Goal: Transaction & Acquisition: Purchase product/service

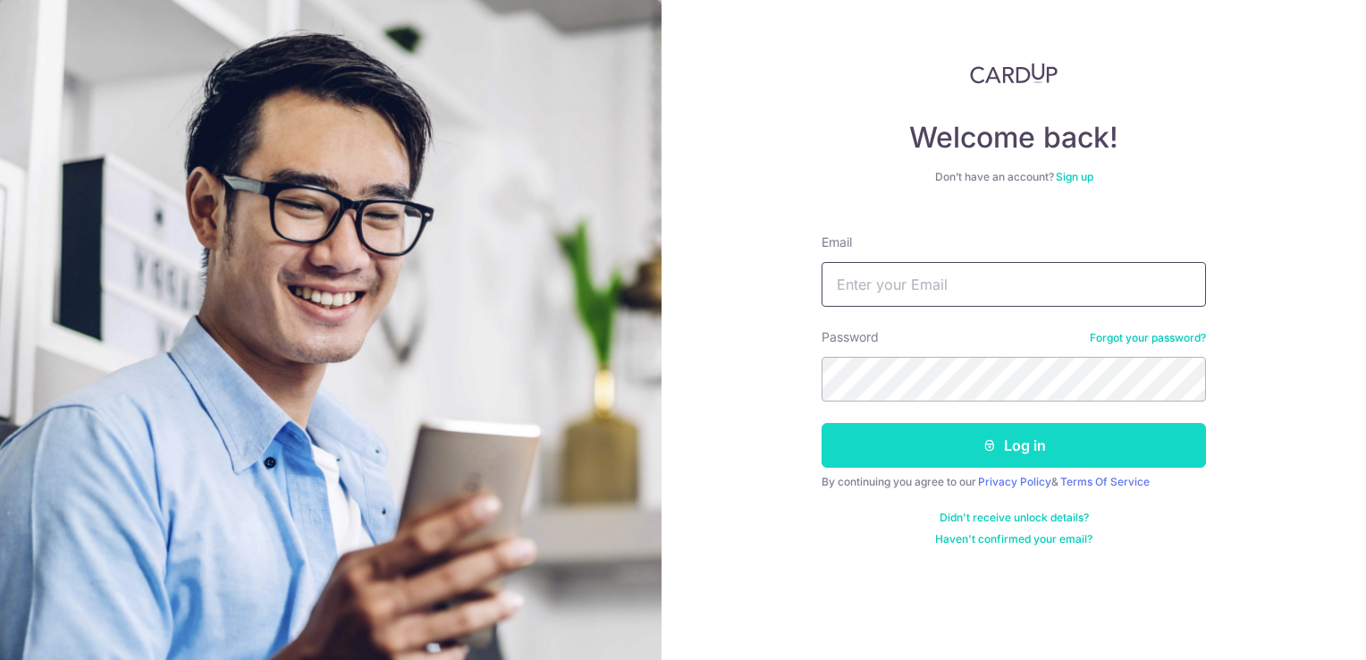
type input "[EMAIL_ADDRESS][DOMAIN_NAME]"
click at [955, 434] on button "Log in" at bounding box center [1014, 445] width 384 height 45
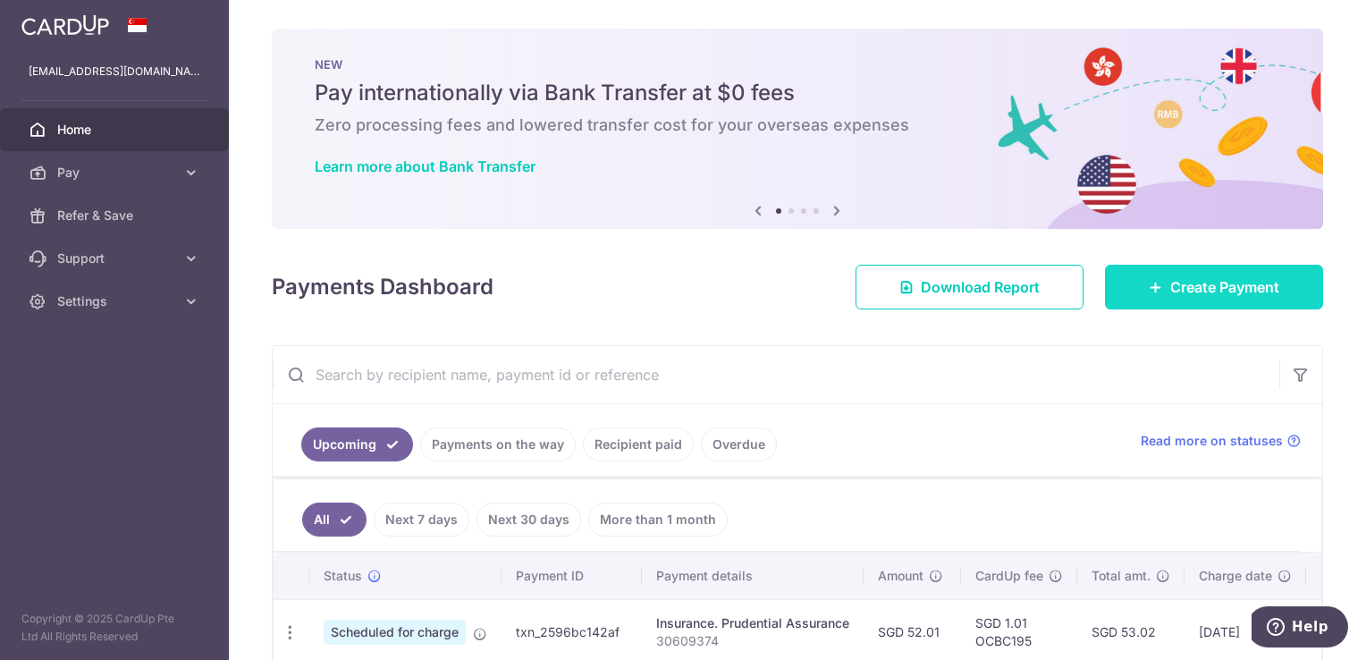
click at [1105, 273] on link "Create Payment" at bounding box center [1214, 287] width 218 height 45
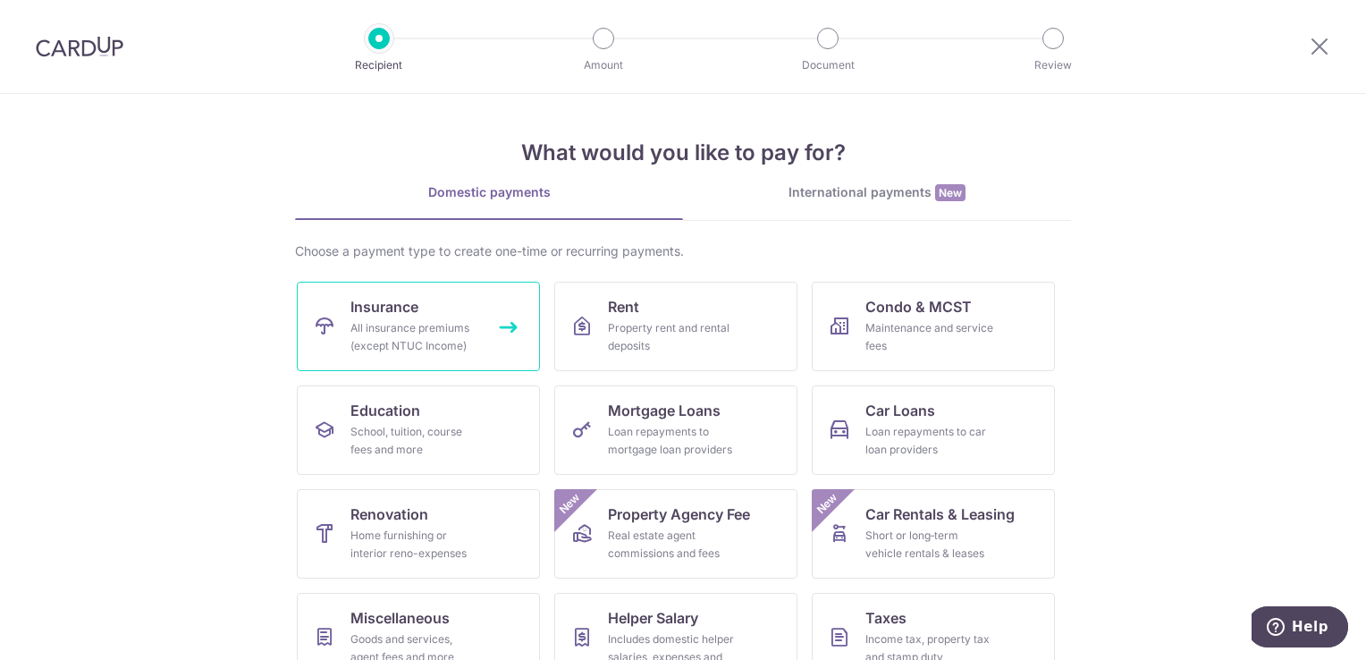
click at [439, 338] on div "All insurance premiums (except NTUC Income)" at bounding box center [414, 337] width 129 height 36
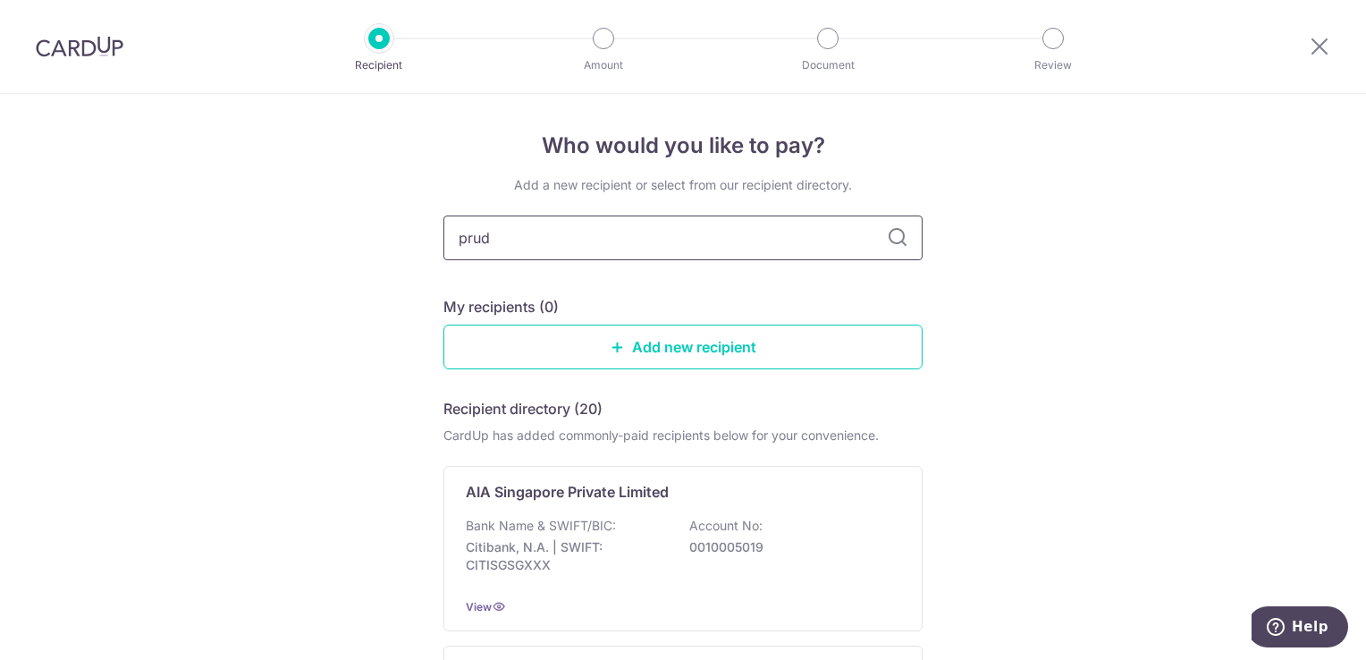
type input "prude"
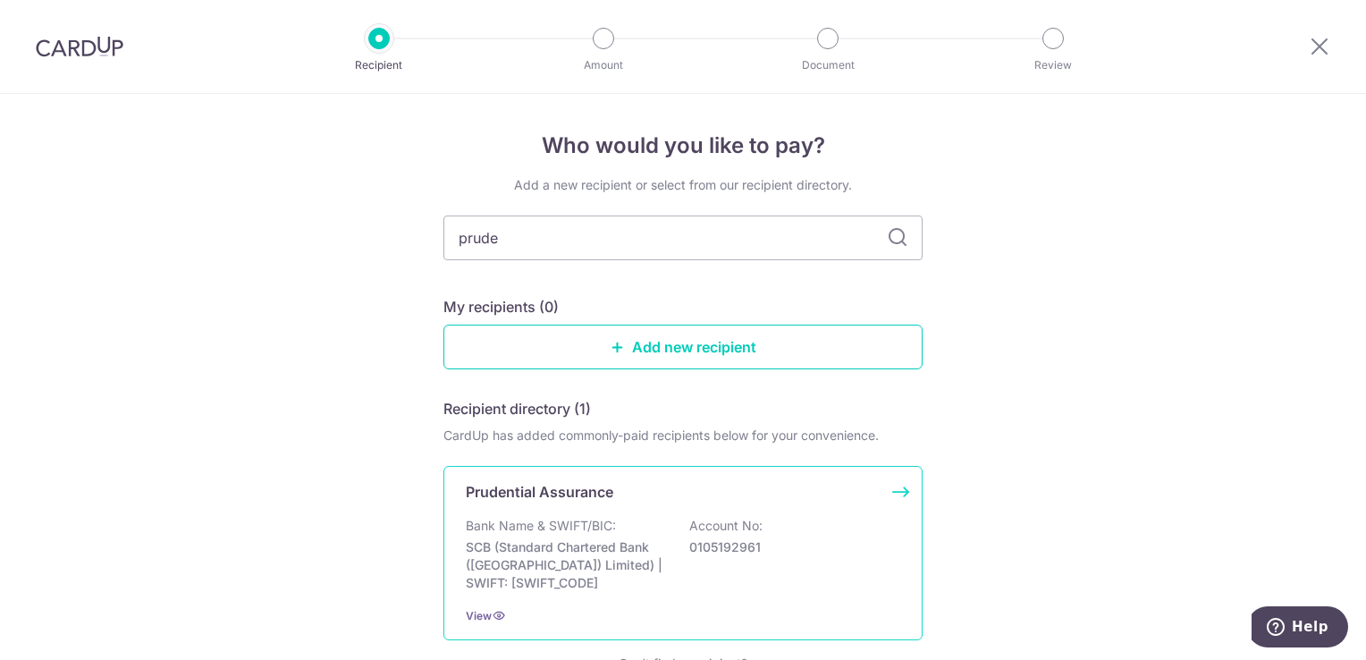
click at [621, 531] on div "Bank Name & SWIFT/BIC: SCB (Standard Chartered Bank (Singapore) Limited) | SWIF…" at bounding box center [683, 554] width 434 height 75
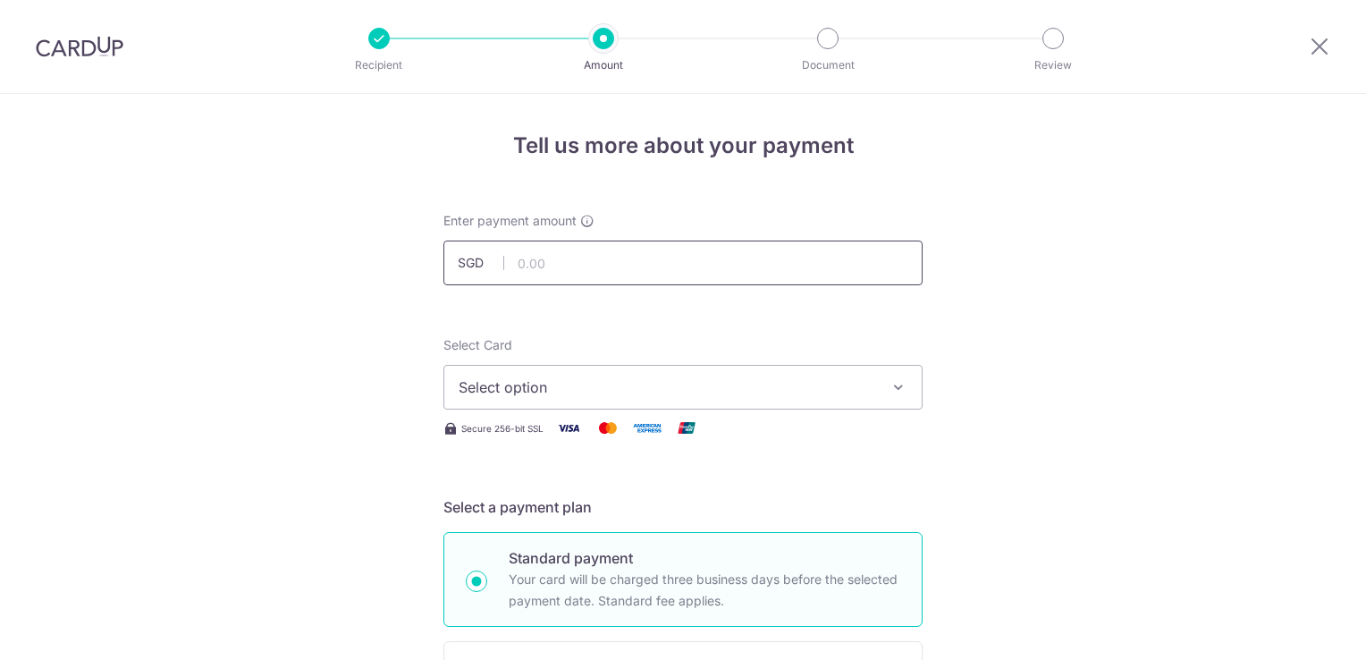
drag, startPoint x: 0, startPoint y: 0, endPoint x: 585, endPoint y: 275, distance: 646.2
click at [585, 275] on input "text" at bounding box center [682, 262] width 479 height 45
type input "2,703.29"
click at [704, 391] on span "Select option" at bounding box center [667, 386] width 417 height 21
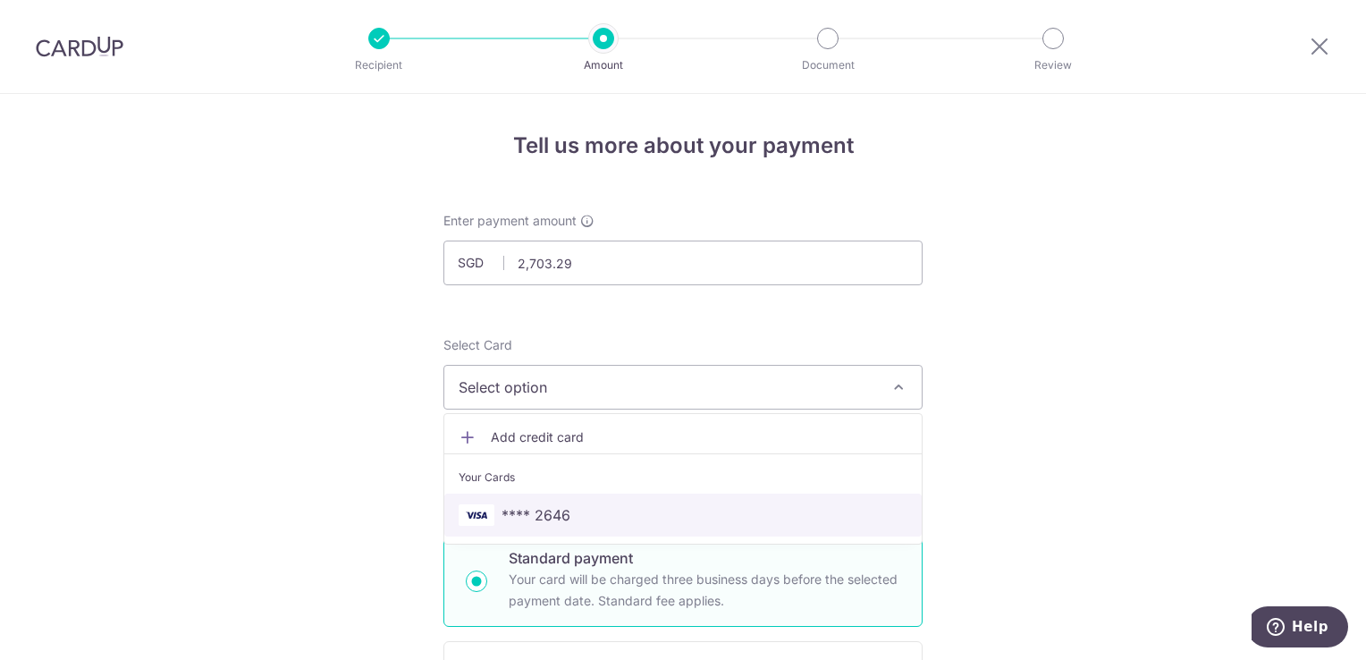
click at [668, 504] on span "**** 2646" at bounding box center [683, 514] width 449 height 21
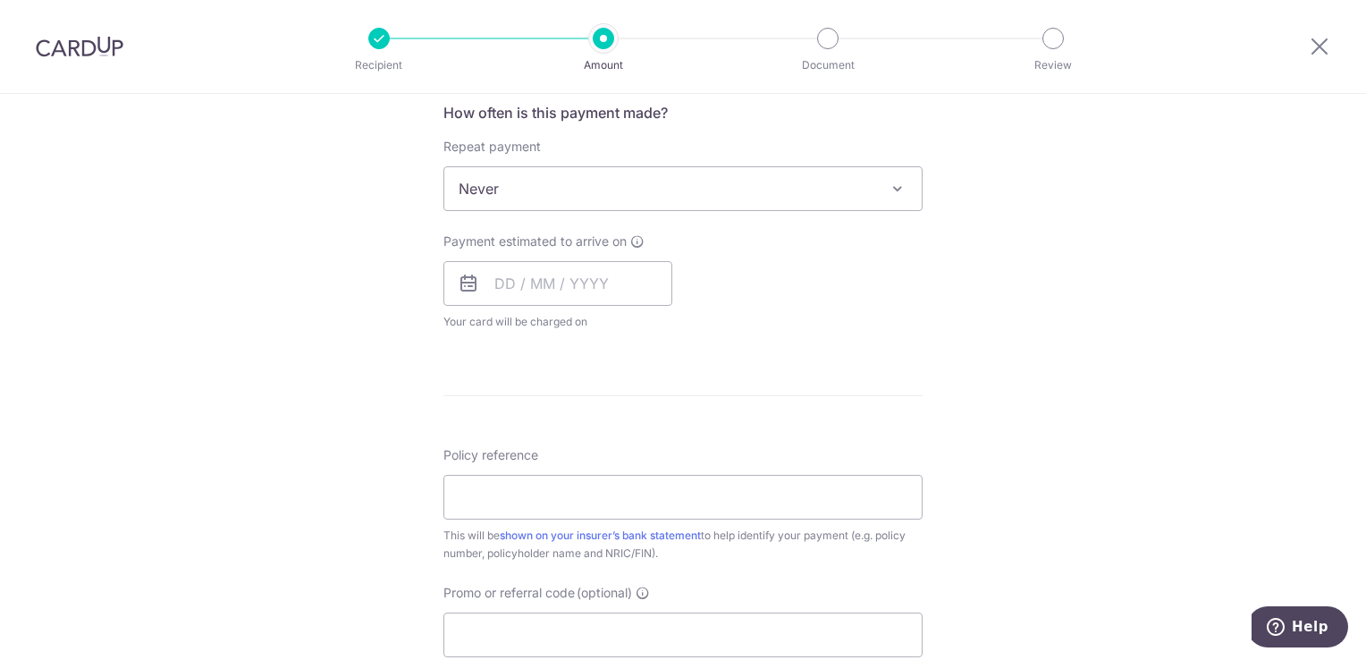
scroll to position [679, 0]
click at [557, 281] on input "text" at bounding box center [557, 287] width 229 height 45
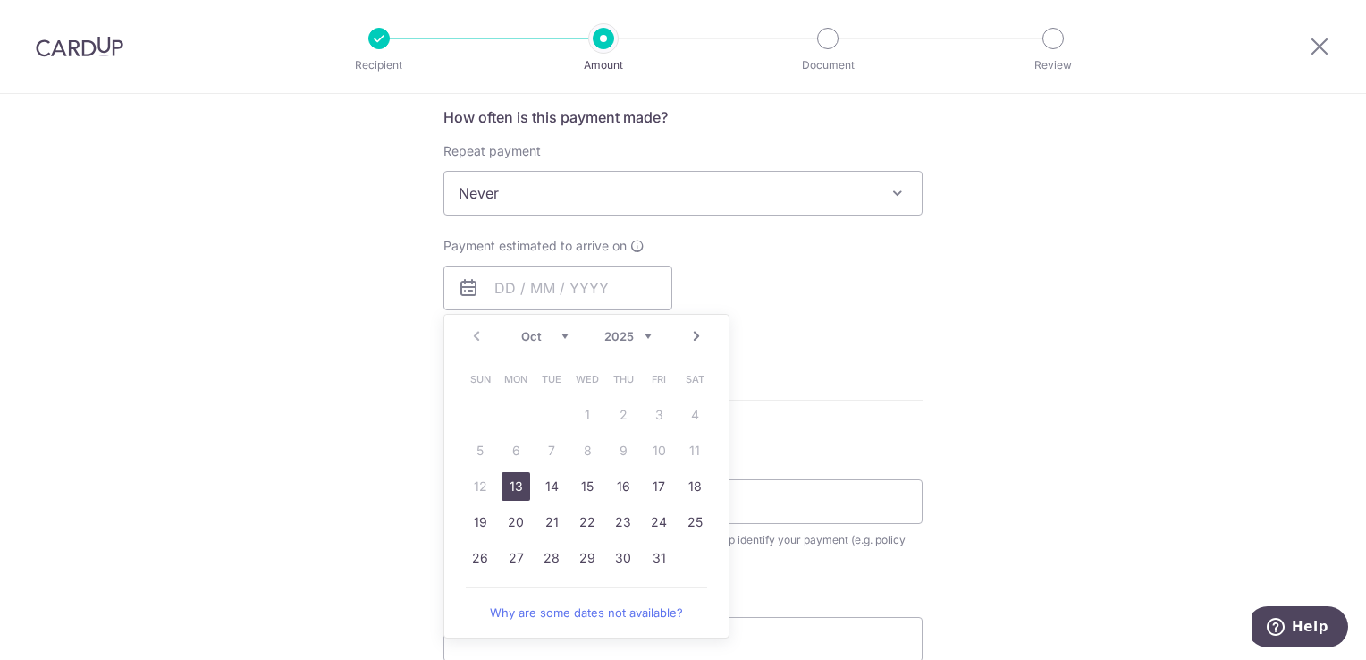
click at [687, 338] on link "Next" at bounding box center [696, 335] width 21 height 21
click at [683, 409] on link "1" at bounding box center [694, 414] width 29 height 29
type input "01/11/2025"
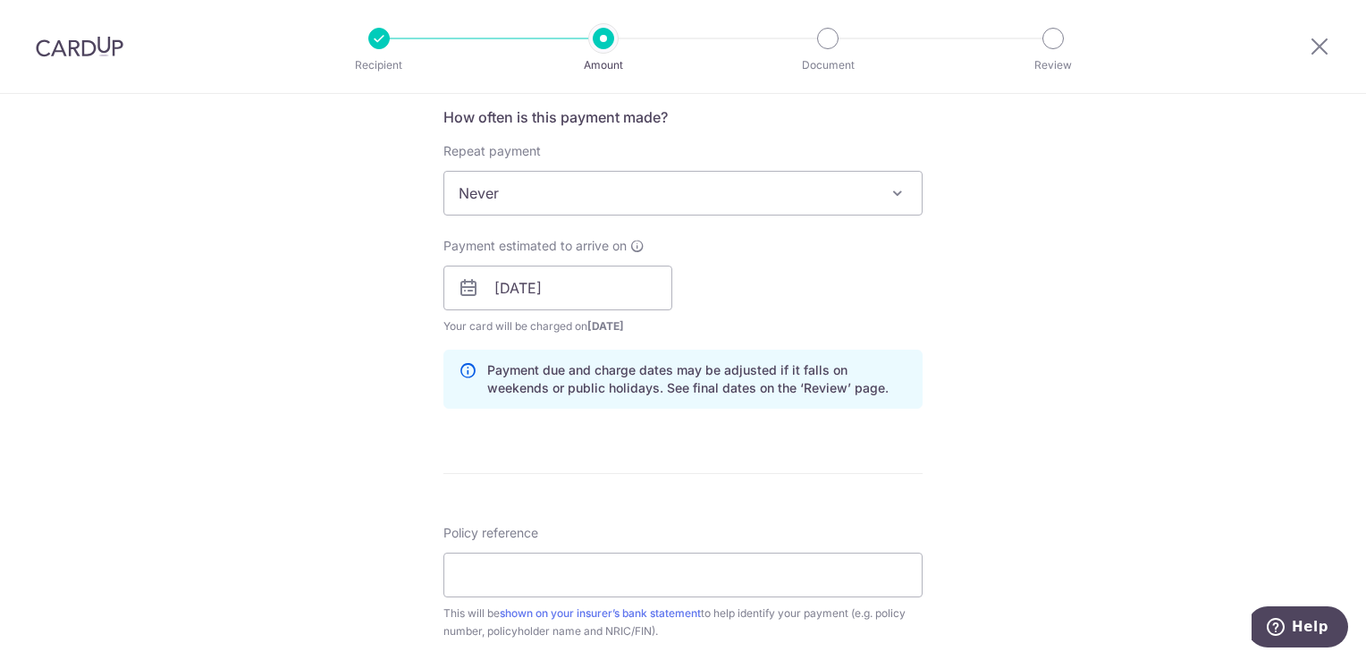
click at [785, 289] on div "Payment estimated to arrive on 01/11/2025 Prev Next Nov Dec 2025 2026 2027 2028…" at bounding box center [683, 286] width 501 height 98
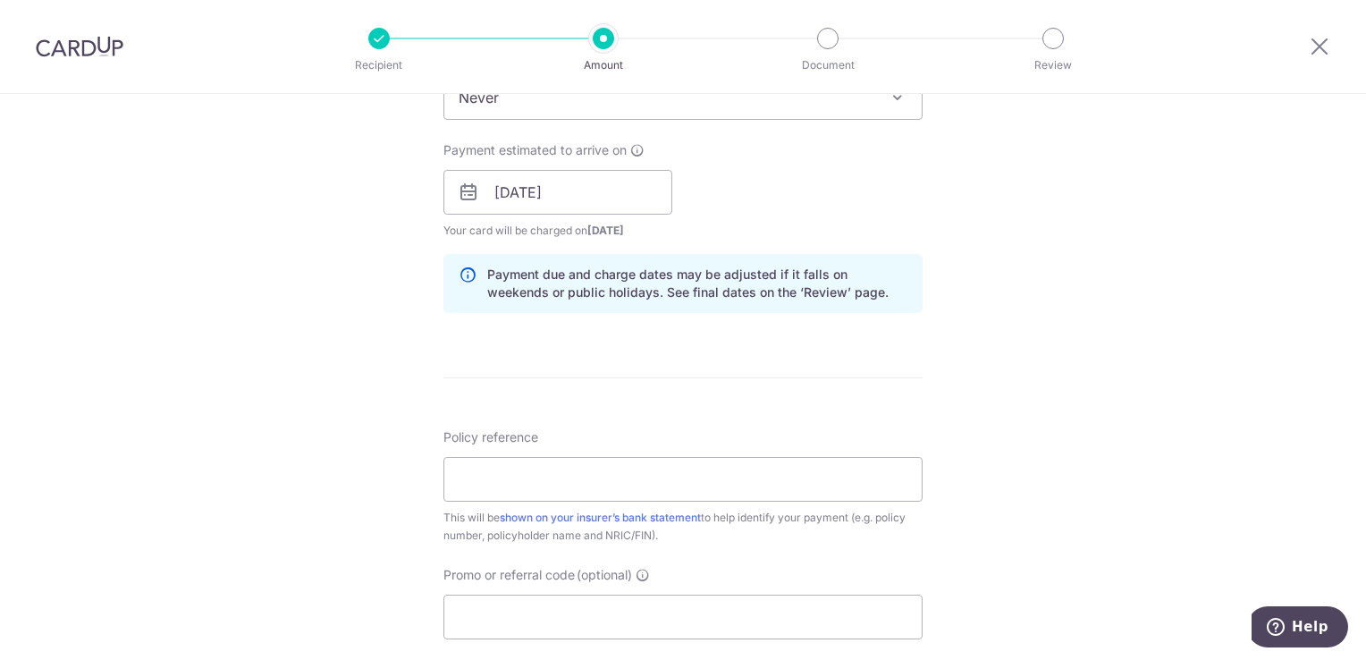
scroll to position [920, 0]
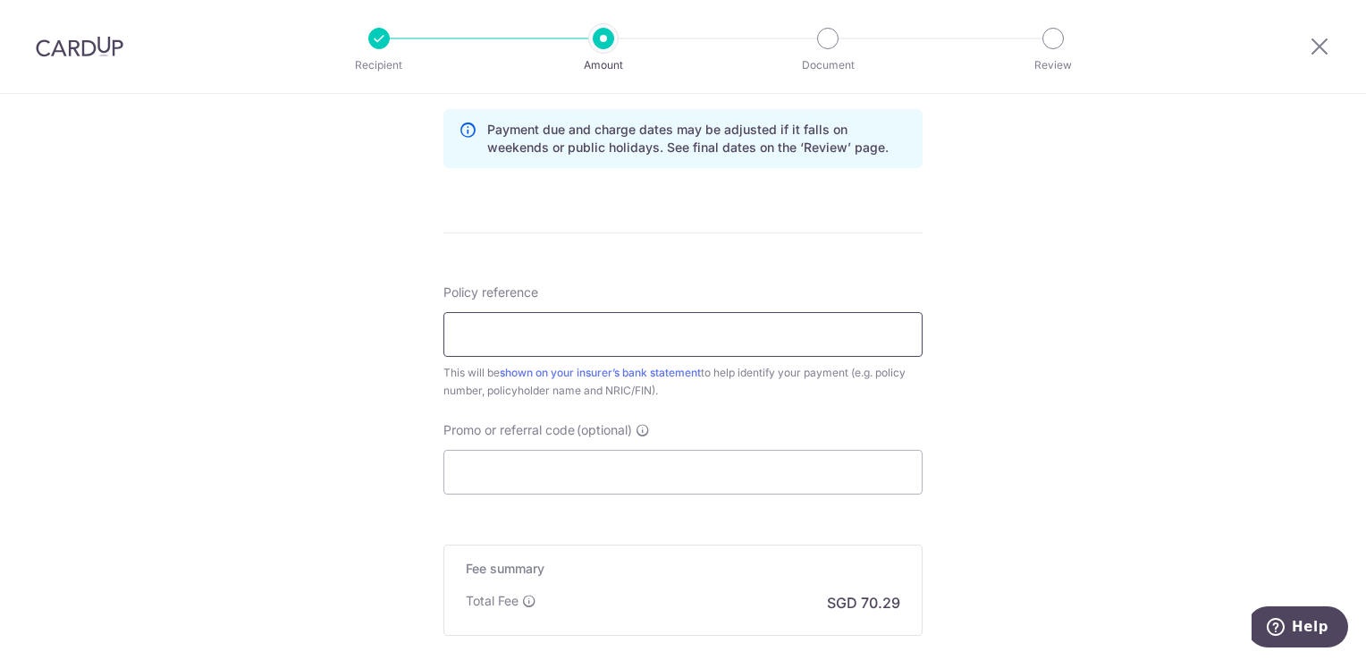
click at [841, 346] on input "Policy reference" at bounding box center [682, 334] width 479 height 45
type input "53959334"
click at [829, 470] on input "Promo or referral code (optional)" at bounding box center [682, 472] width 479 height 45
click at [724, 308] on div "Policy reference 53959334 8/35 This will be shown on your insurer’s bank statem…" at bounding box center [682, 341] width 479 height 116
click at [689, 458] on input "Promo or referral code (optional)" at bounding box center [682, 472] width 479 height 45
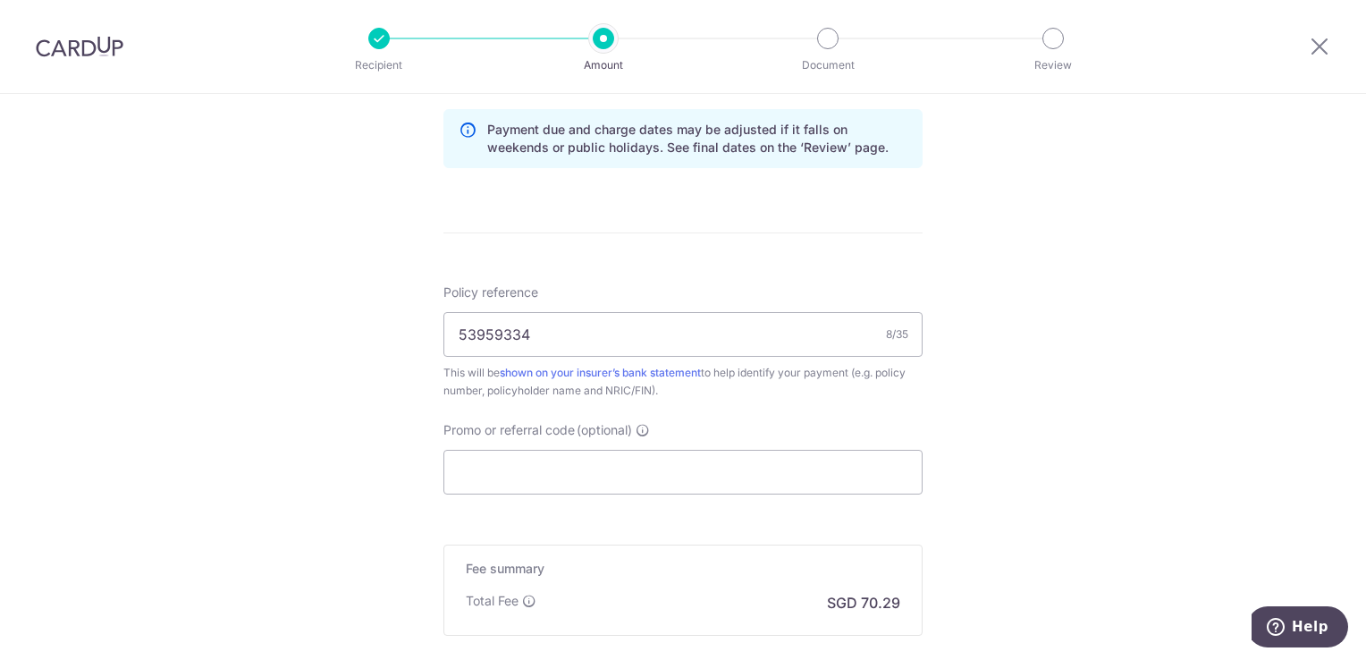
click at [1201, 375] on div "Tell us more about your payment Enter payment amount SGD 2,703.29 2703.29 Selec…" at bounding box center [683, 19] width 1366 height 1690
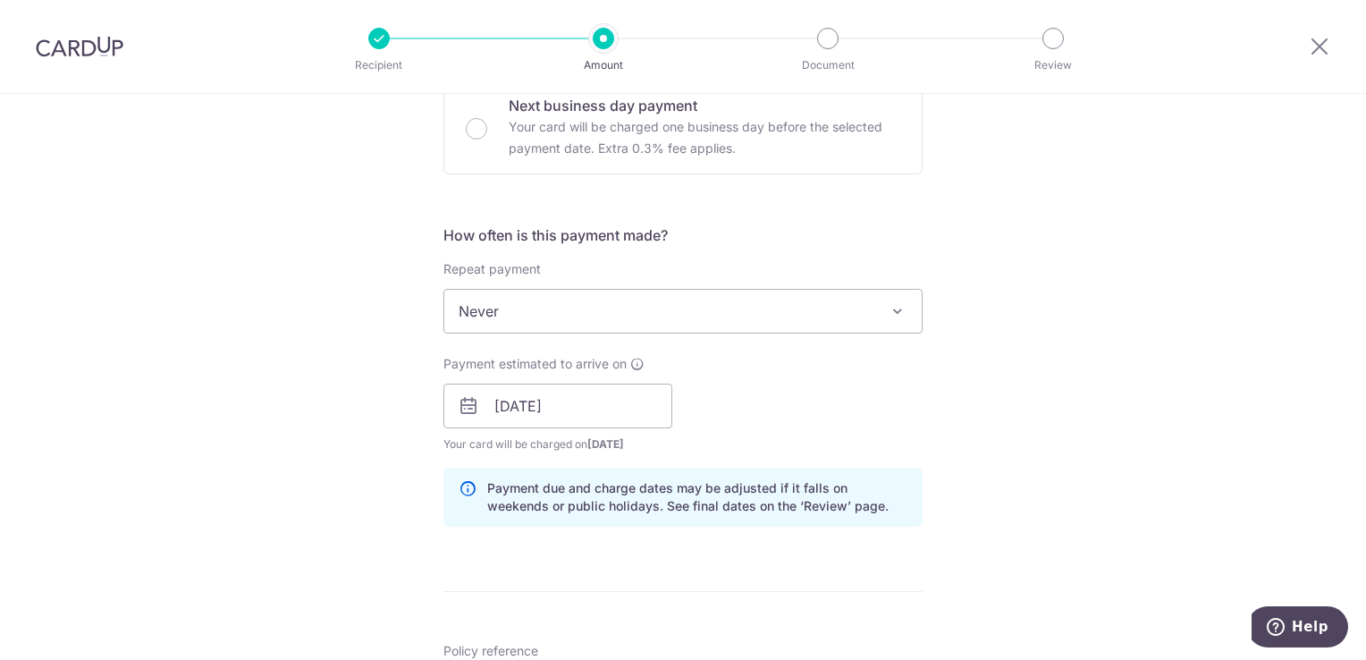
scroll to position [1122, 0]
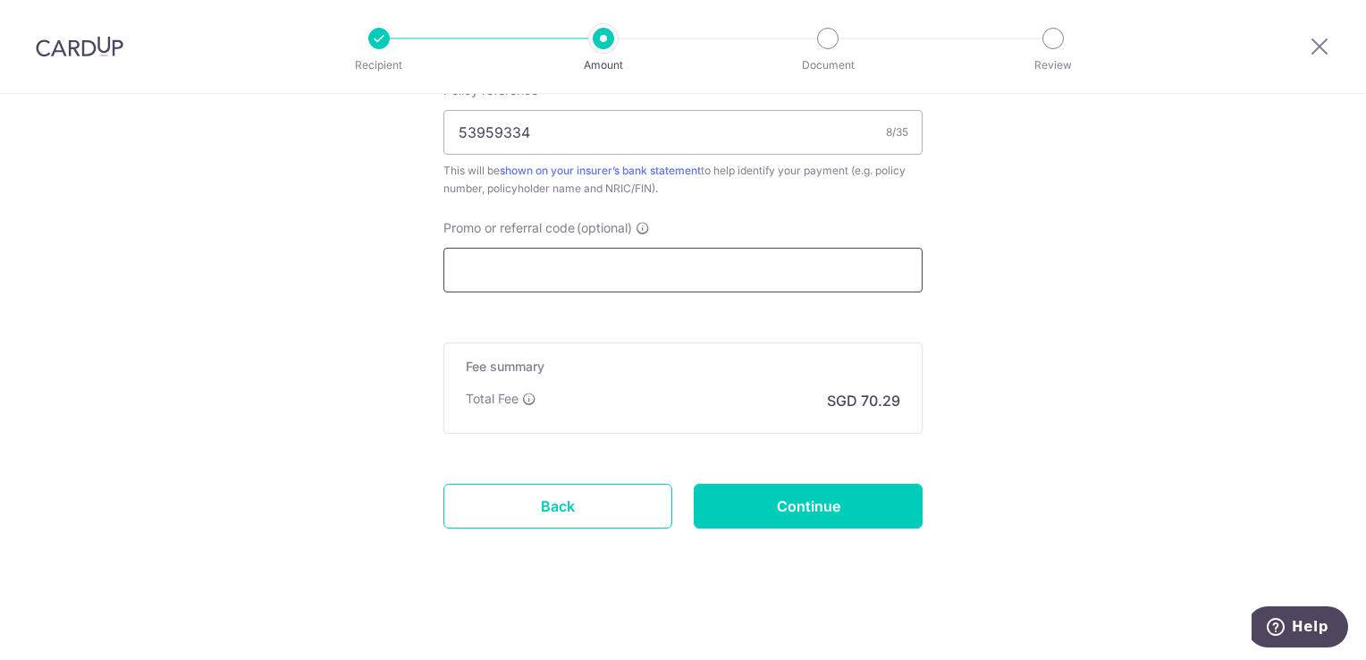
click at [606, 274] on input "Promo or referral code (optional)" at bounding box center [682, 270] width 479 height 45
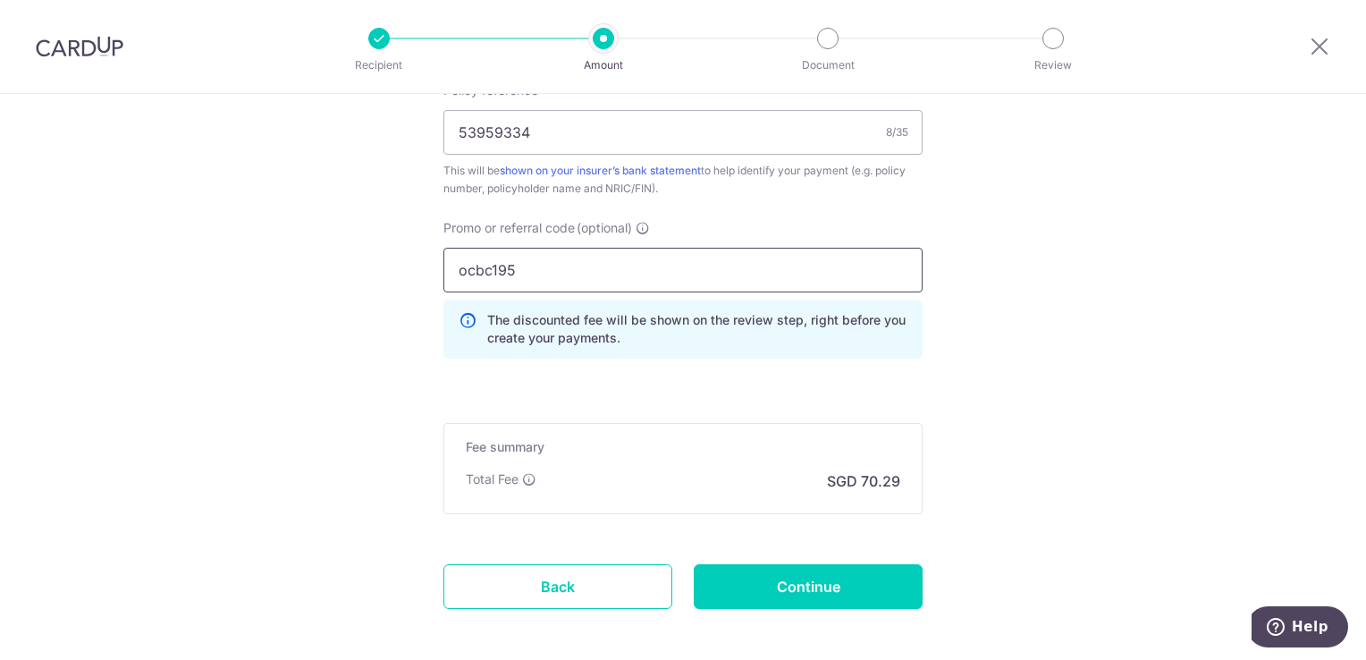
type input "ocbc195"
click button "Add Card" at bounding box center [0, 0] width 0 height 0
click at [751, 564] on input "Continue" at bounding box center [808, 586] width 229 height 45
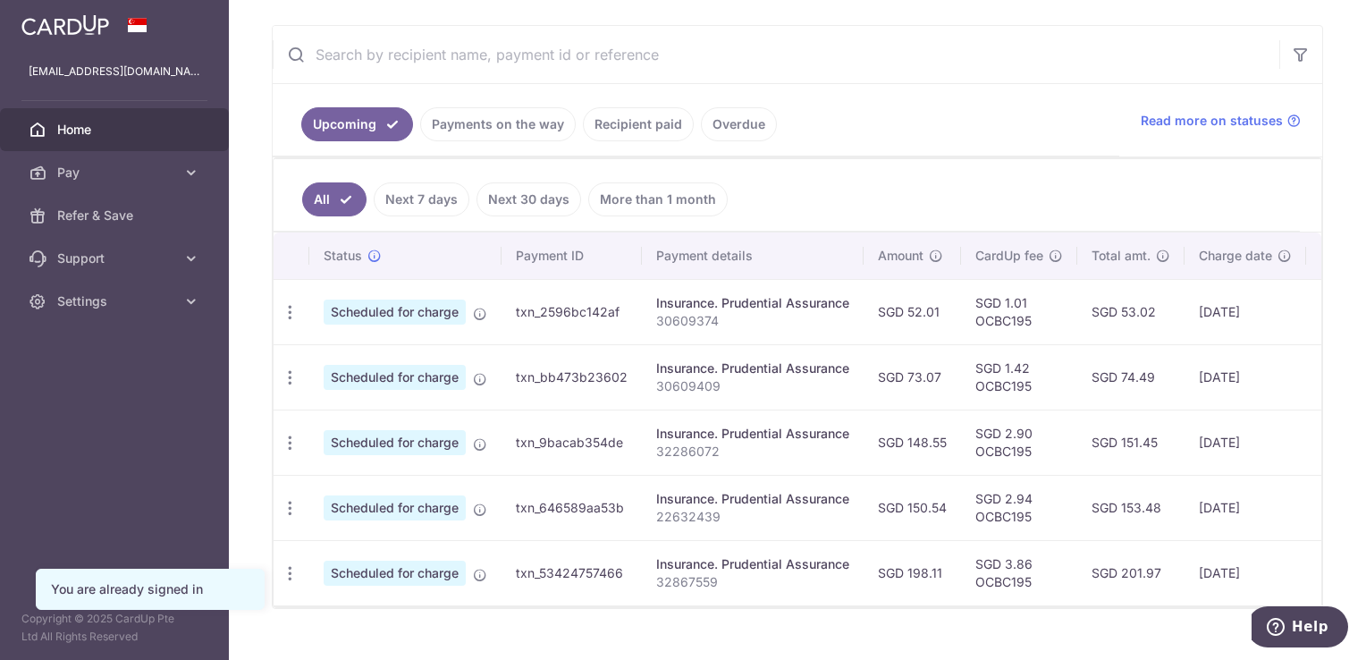
scroll to position [324, 0]
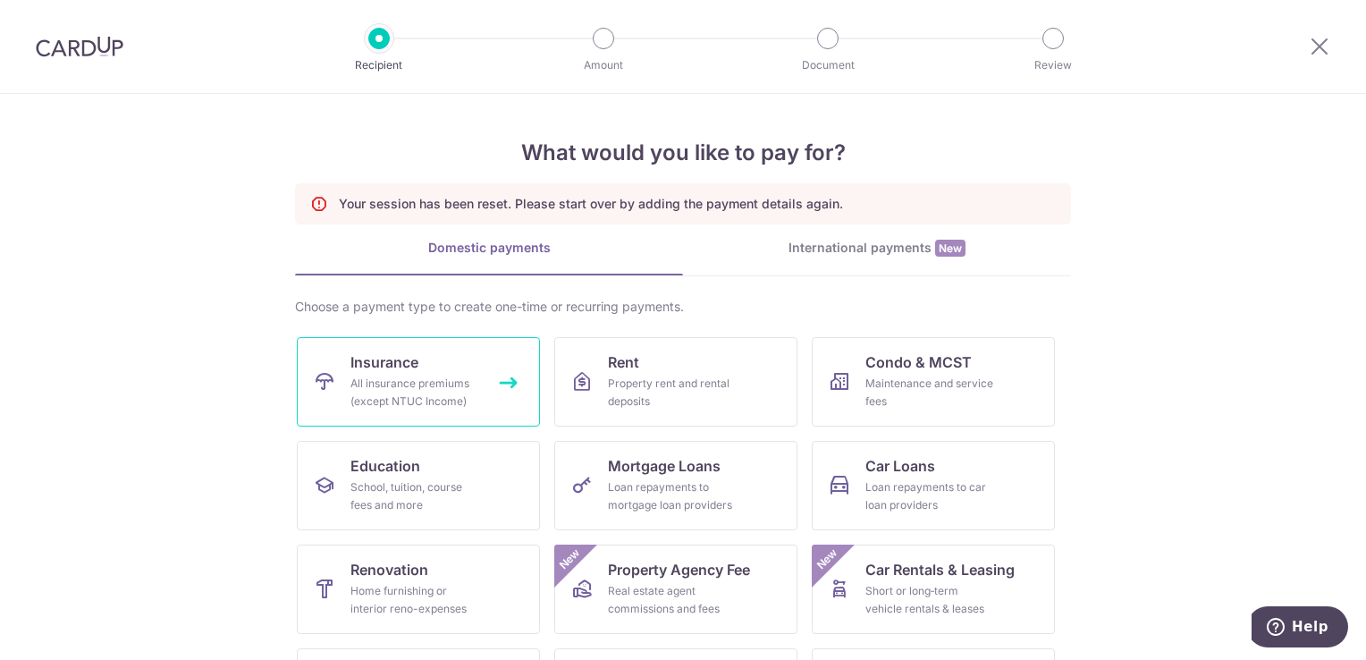
click at [442, 349] on link "Insurance All insurance premiums (except NTUC Income)" at bounding box center [418, 381] width 243 height 89
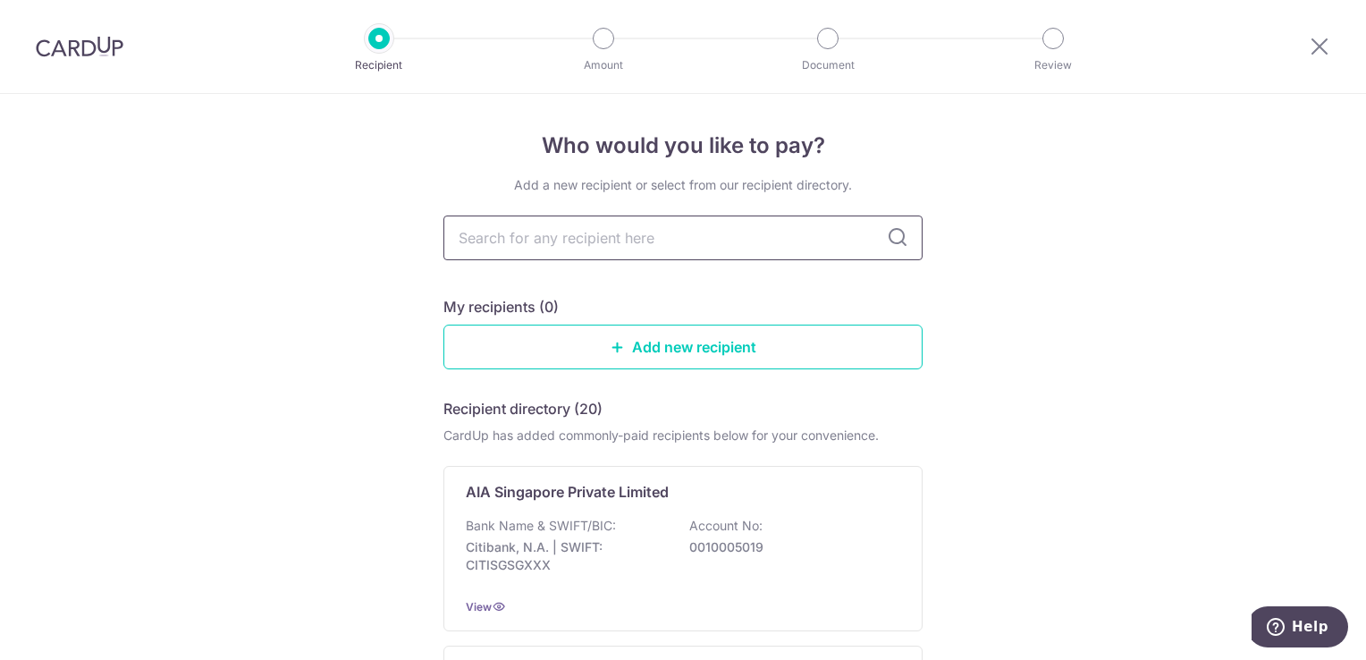
click at [577, 234] on input "text" at bounding box center [682, 237] width 479 height 45
type input "prudential"
drag, startPoint x: 654, startPoint y: 548, endPoint x: 662, endPoint y: 291, distance: 257.6
click at [662, 291] on div "Add a new recipient or select from our recipient directory. prudential My recip…" at bounding box center [682, 443] width 479 height 535
click at [807, 263] on div "Add a new recipient or select from our recipient directory. prudential My recip…" at bounding box center [682, 443] width 479 height 535
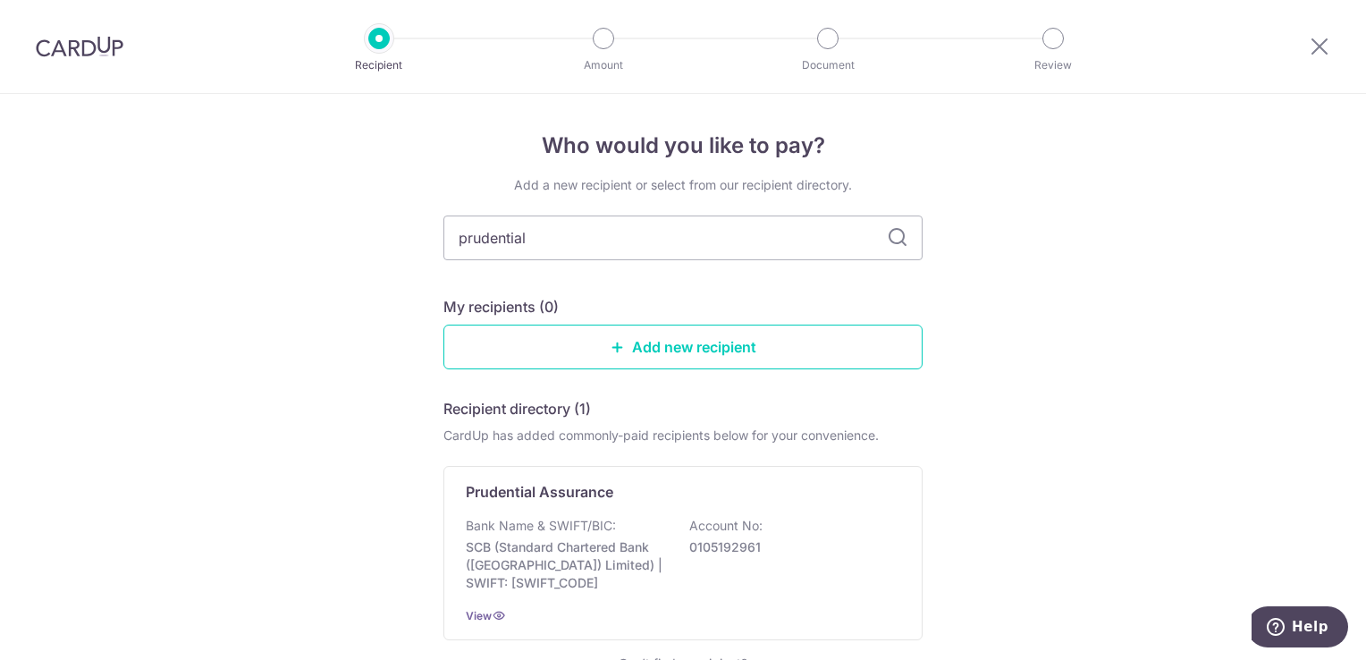
click at [894, 241] on icon at bounding box center [897, 237] width 21 height 21
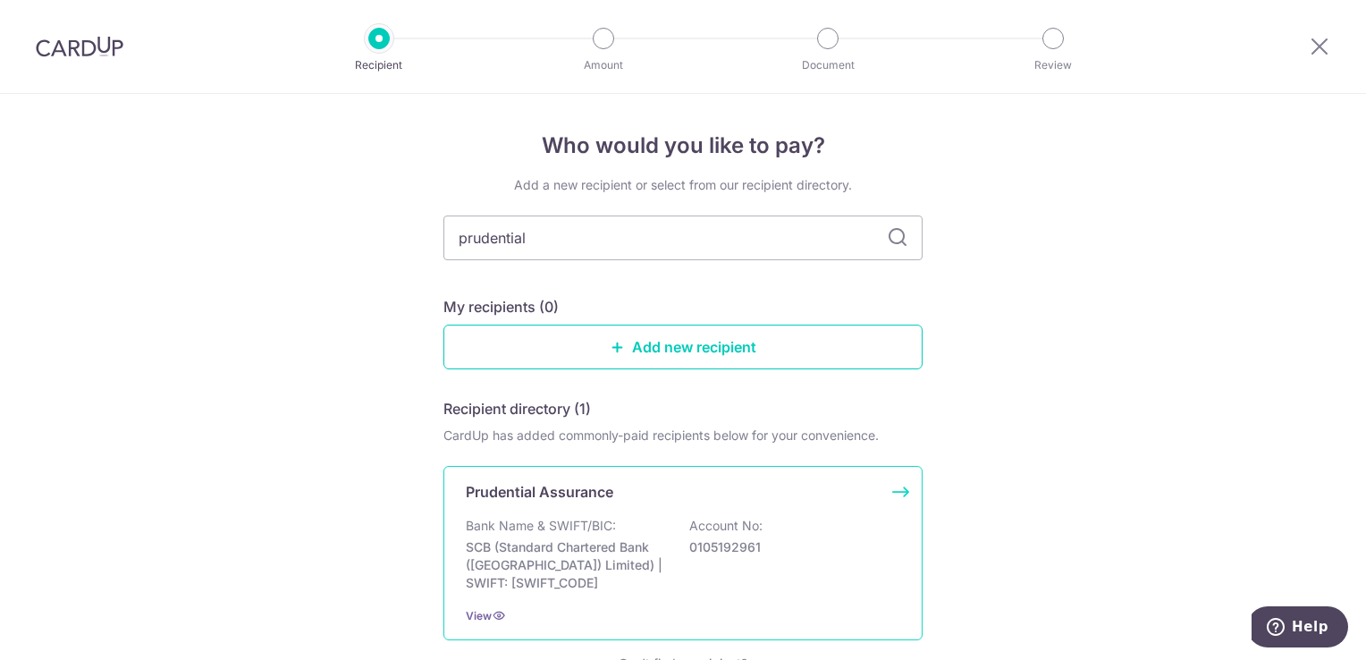
click at [898, 595] on div "Prudential Assurance Bank Name & SWIFT/BIC: SCB (Standard Chartered Bank (Singa…" at bounding box center [682, 553] width 479 height 174
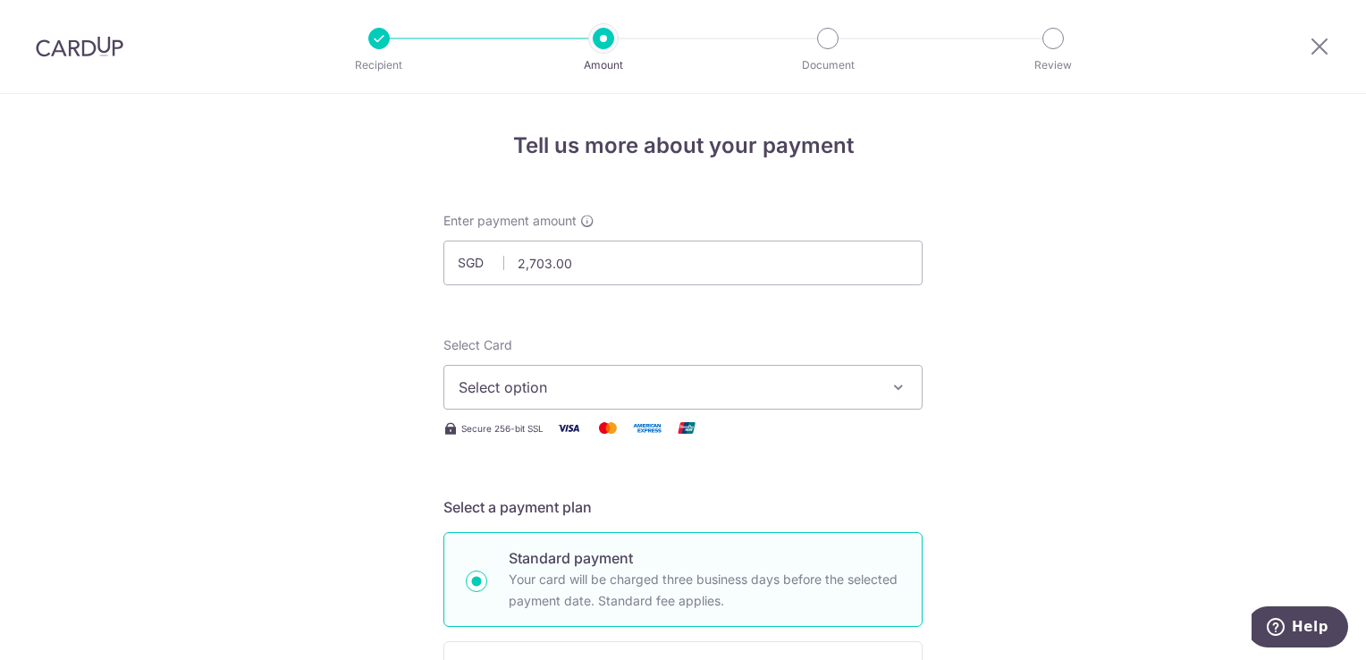
click at [734, 400] on button "Select option" at bounding box center [682, 387] width 479 height 45
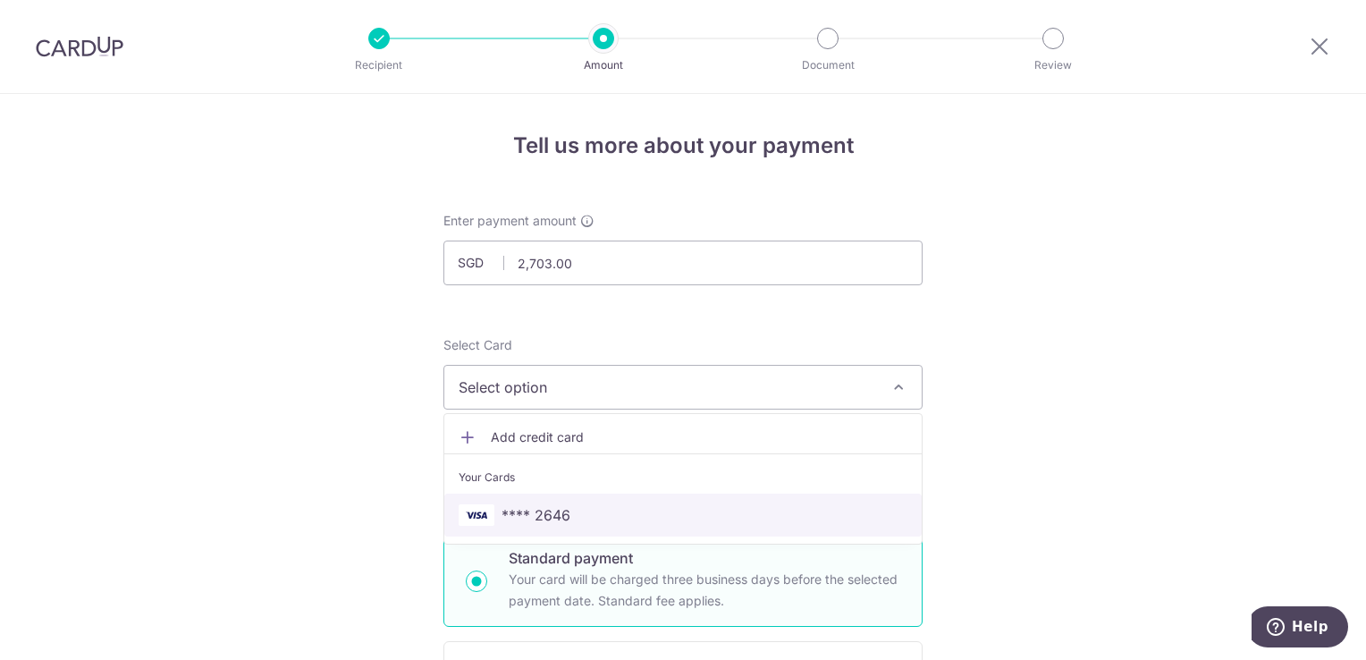
click at [704, 508] on span "**** 2646" at bounding box center [683, 514] width 449 height 21
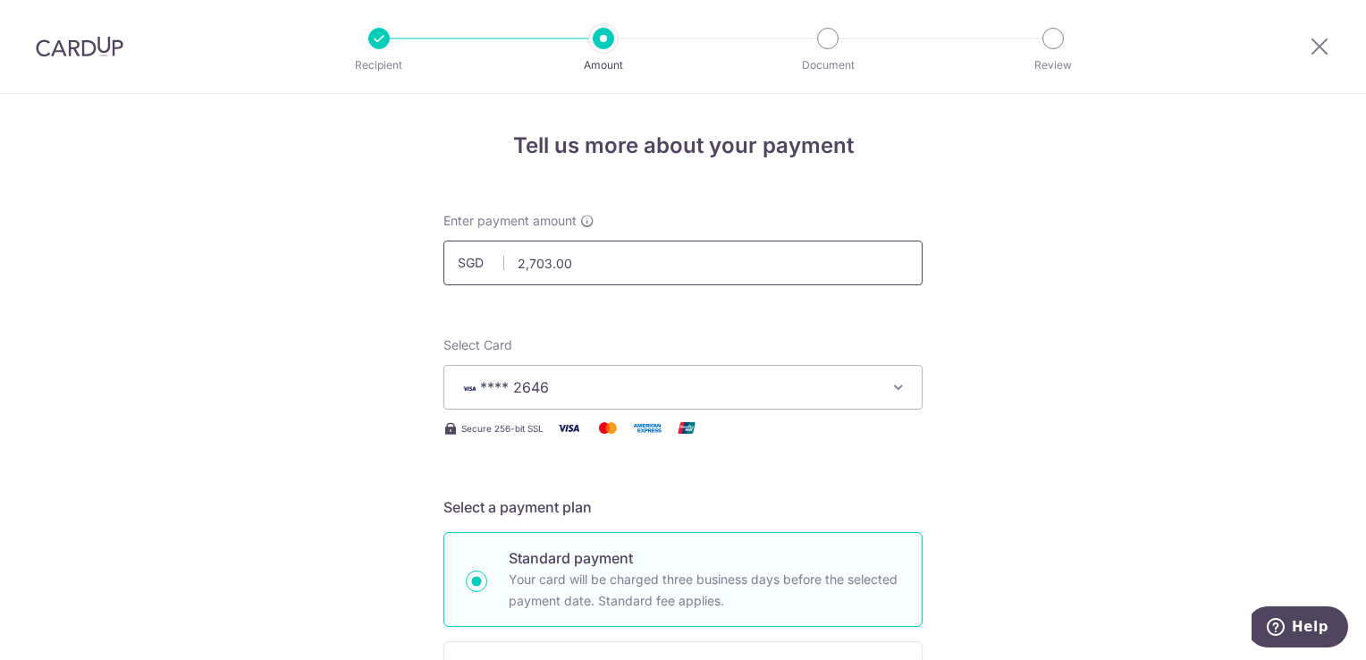
click at [663, 266] on input "2,703.00" at bounding box center [682, 262] width 479 height 45
click button "Add Card" at bounding box center [0, 0] width 0 height 0
click at [663, 267] on input "2703.29" at bounding box center [682, 262] width 479 height 45
click at [672, 336] on div "Select Card **** 2646 Add credit card Your Cards **** 2646" at bounding box center [682, 372] width 479 height 73
type input "2,703.29"
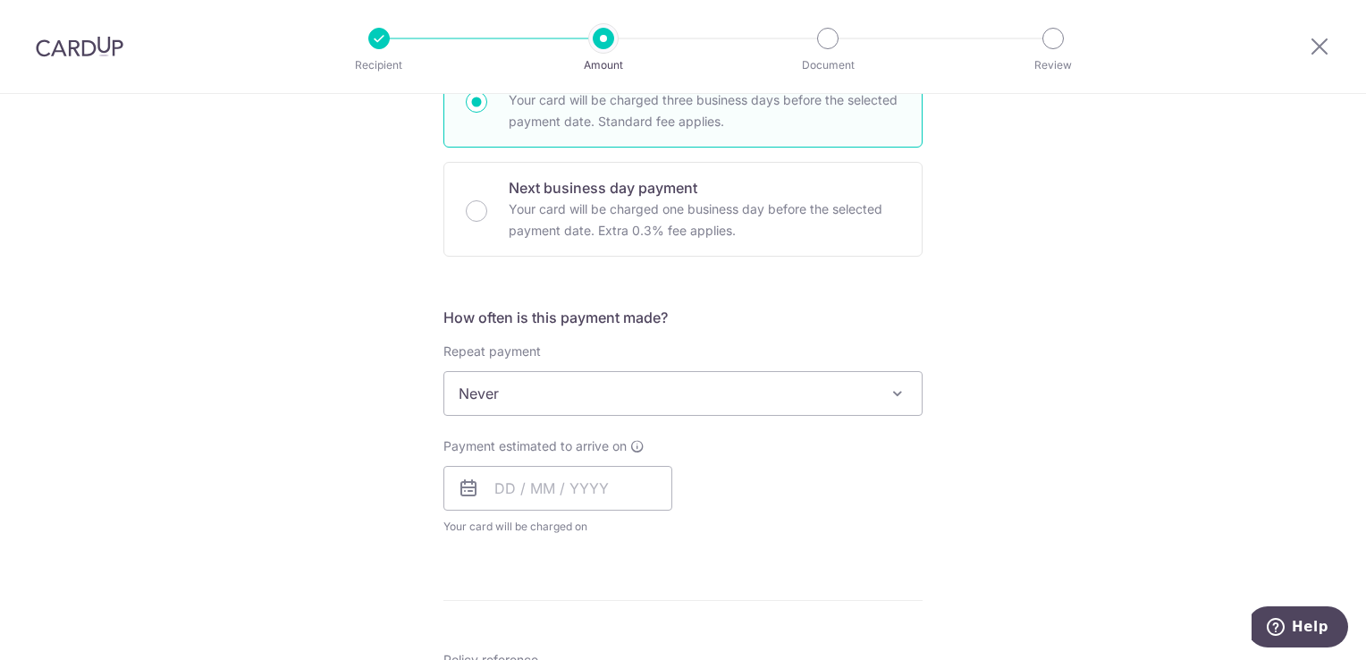
scroll to position [602, 0]
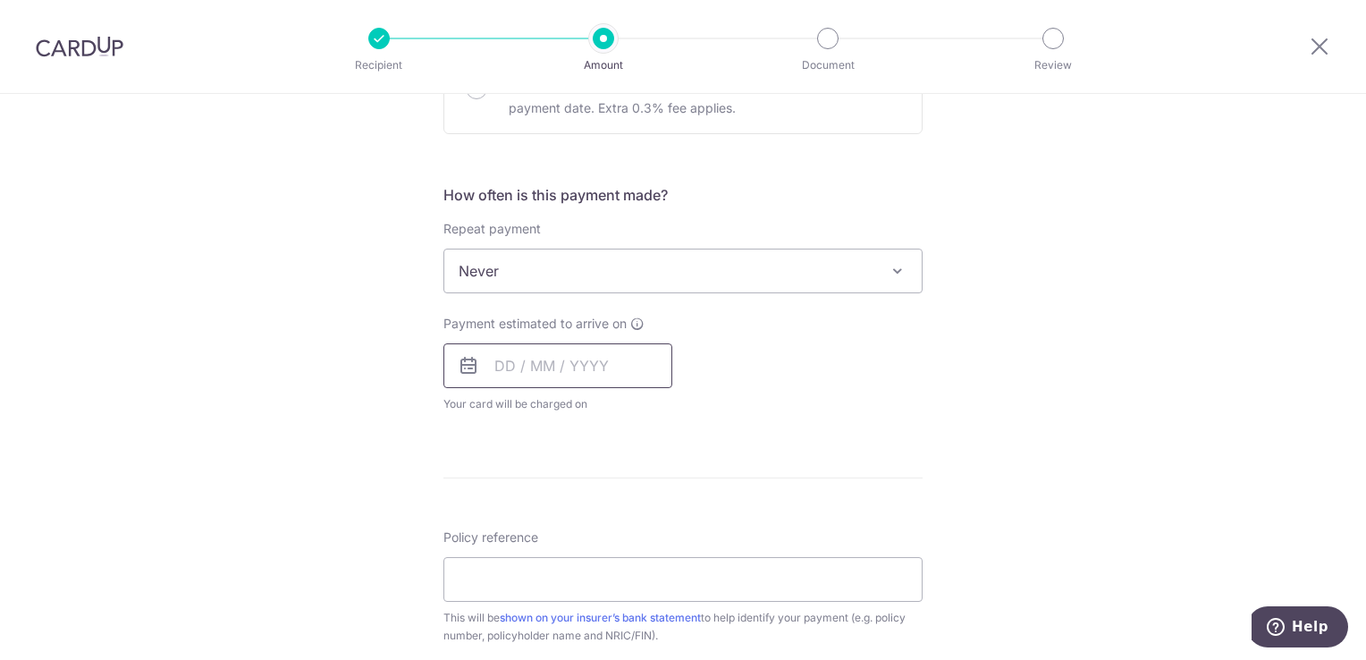
click at [626, 370] on input "text" at bounding box center [557, 365] width 229 height 45
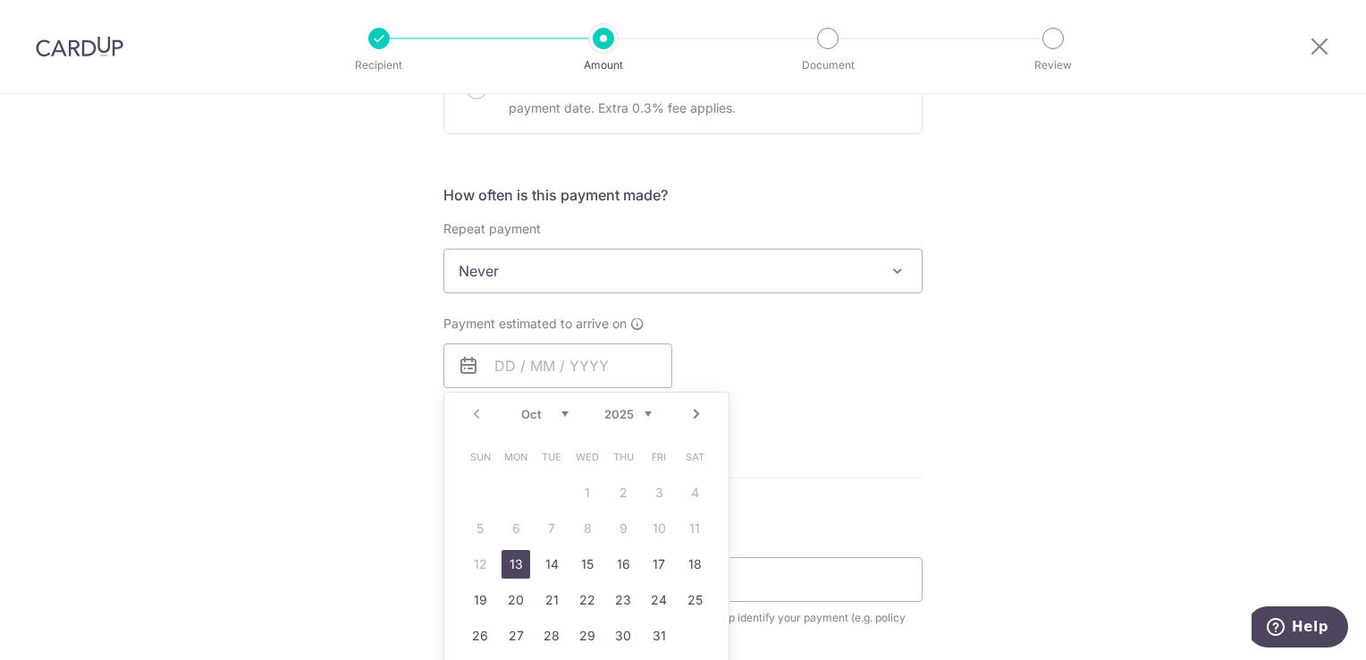
click at [687, 411] on link "Next" at bounding box center [696, 413] width 21 height 21
click at [694, 485] on link "1" at bounding box center [694, 492] width 29 height 29
type input "[DATE]"
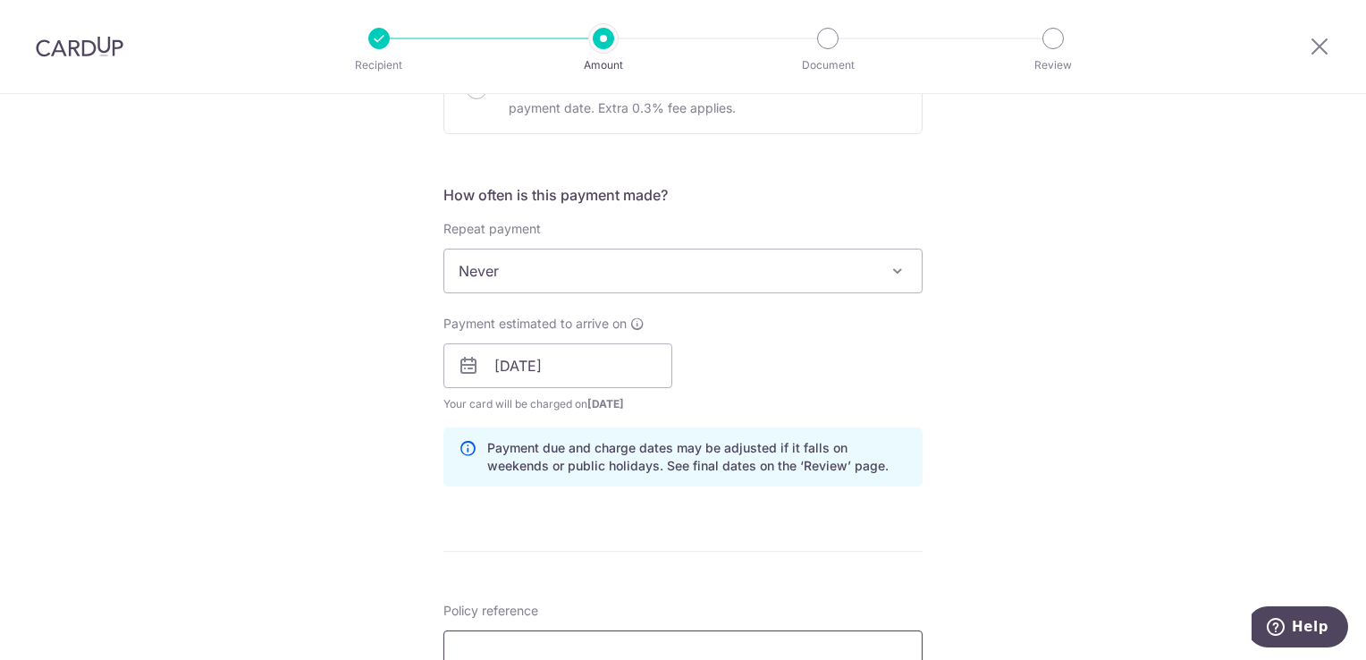
click at [735, 636] on input "Policy reference" at bounding box center [682, 652] width 479 height 45
type input "53959334"
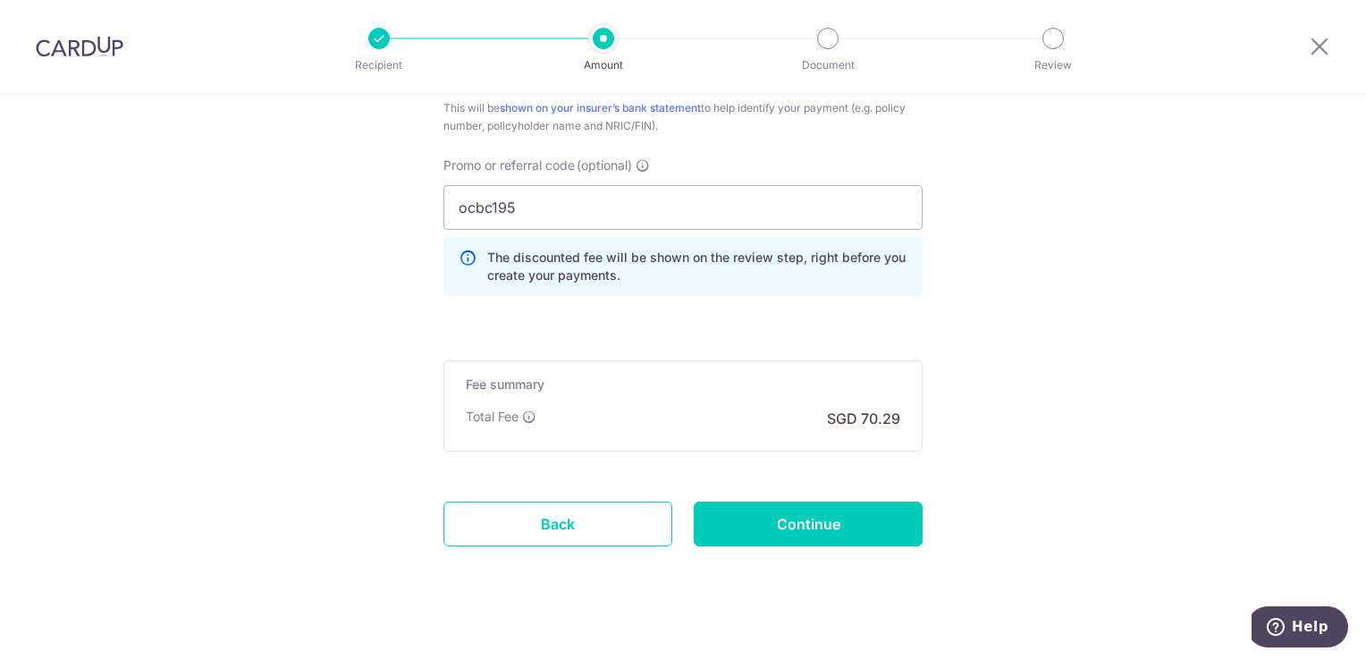
scroll to position [1201, 0]
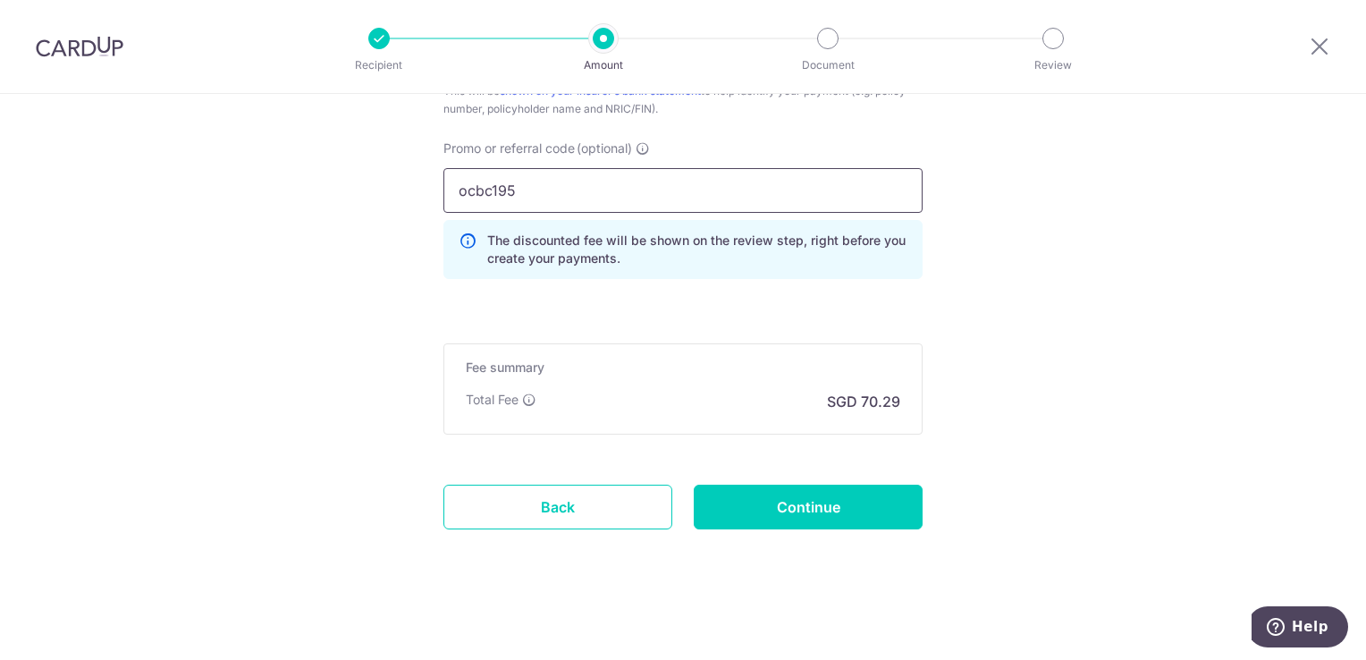
drag, startPoint x: 484, startPoint y: 190, endPoint x: 383, endPoint y: 185, distance: 100.3
type input "OCBC195"
click at [751, 506] on input "Continue" at bounding box center [808, 507] width 229 height 45
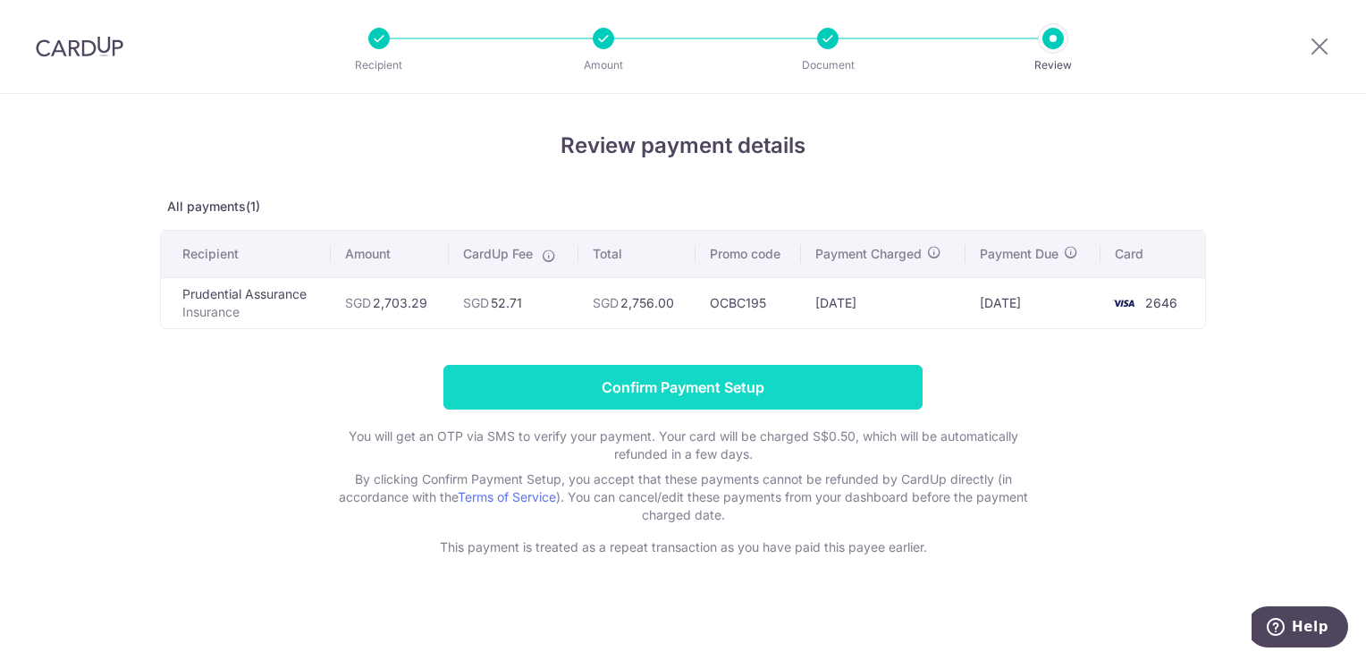
click at [688, 378] on input "Confirm Payment Setup" at bounding box center [682, 387] width 479 height 45
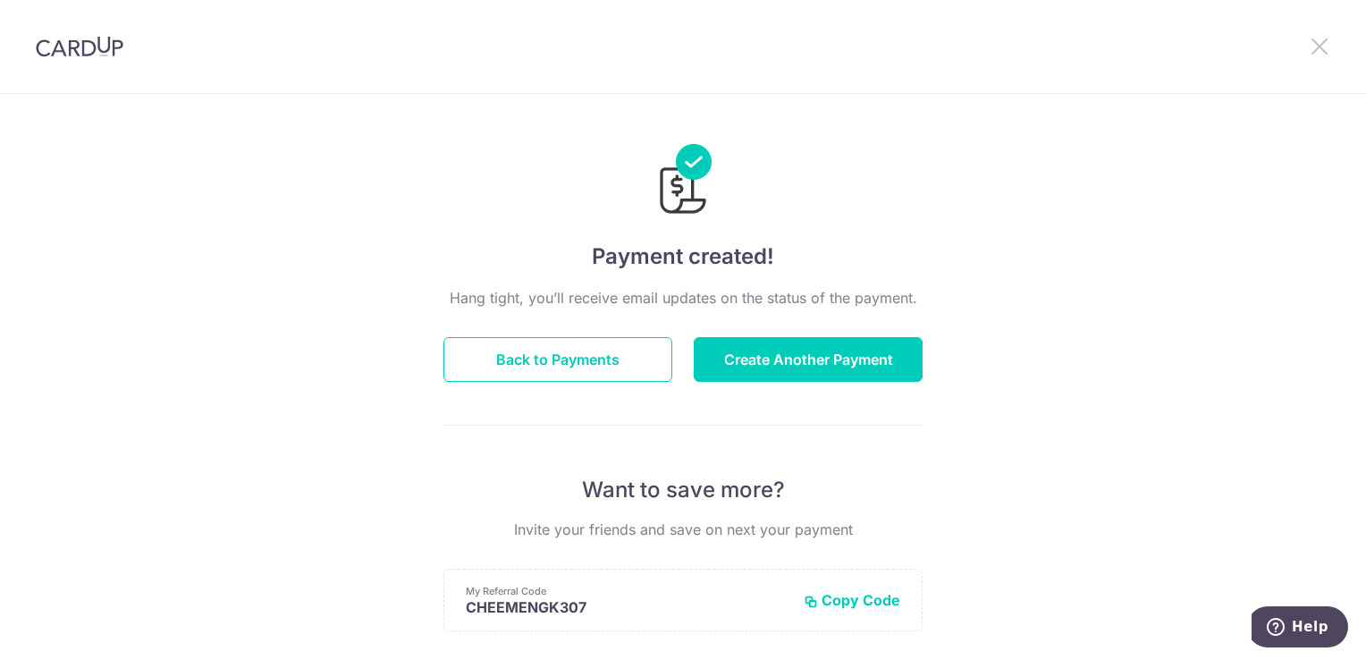
click at [1319, 47] on icon at bounding box center [1319, 46] width 21 height 22
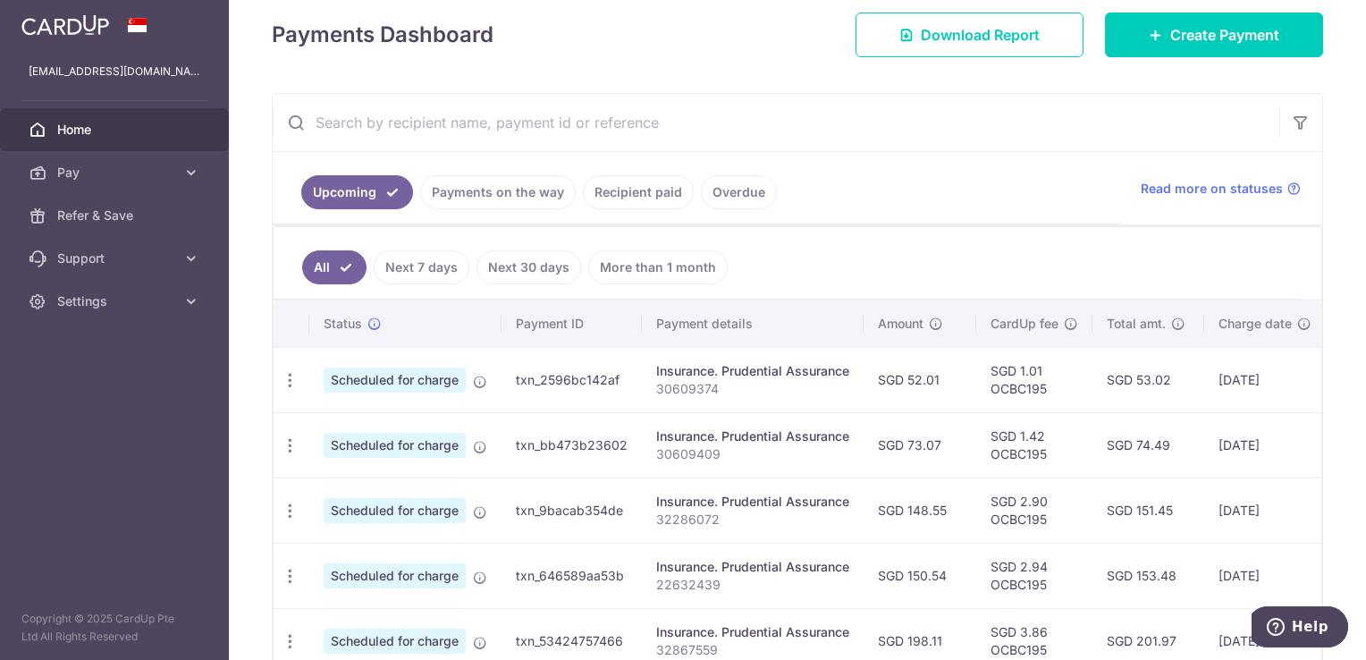
scroll to position [226, 0]
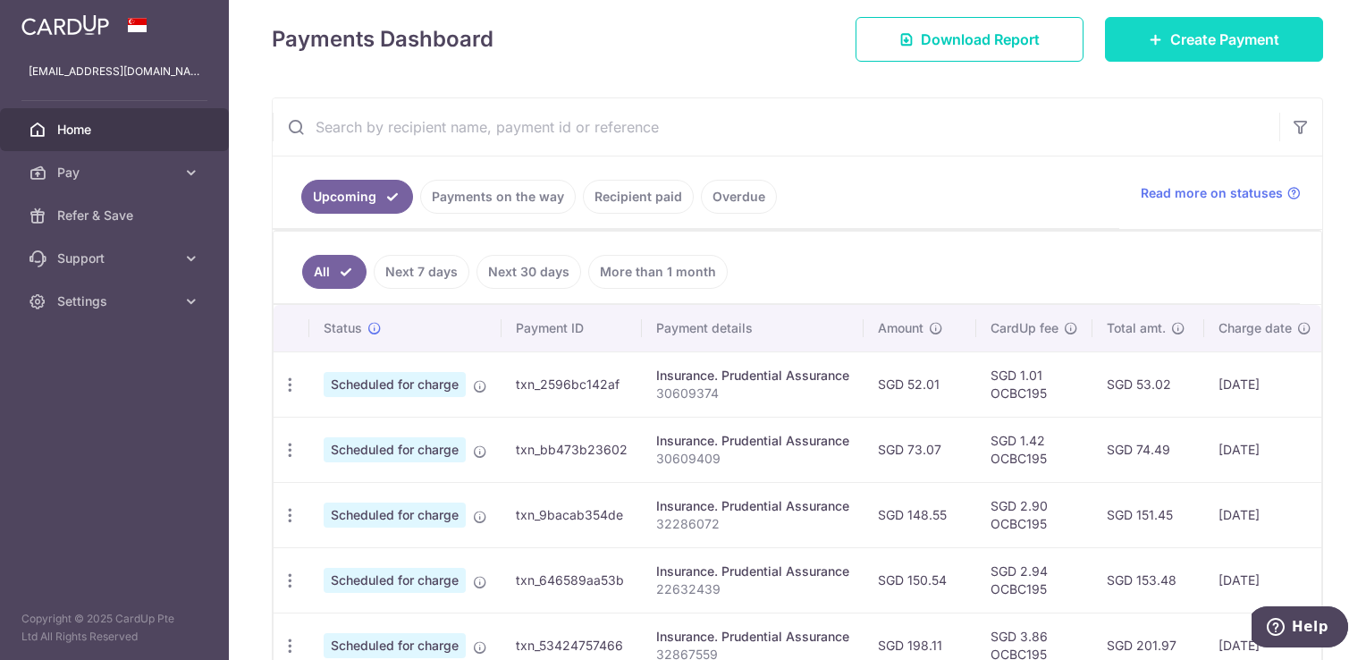
click at [1181, 29] on span "Create Payment" at bounding box center [1224, 39] width 109 height 21
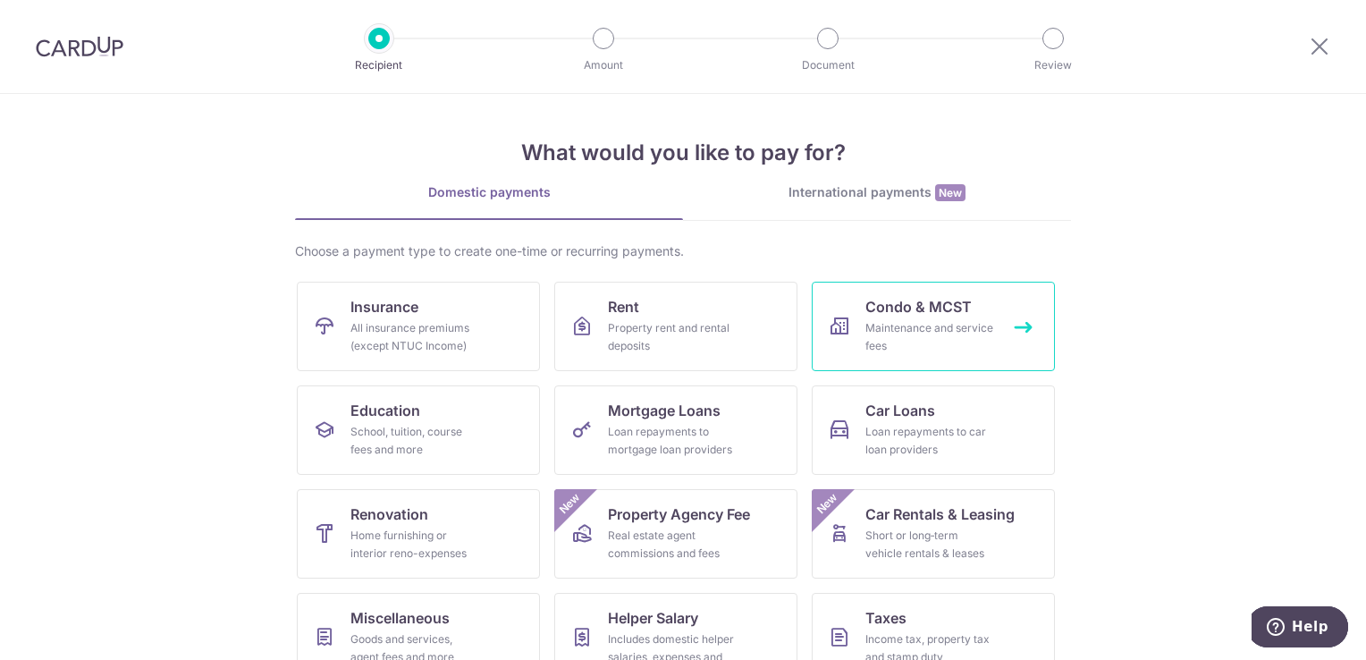
click at [872, 308] on span "Condo & MCST" at bounding box center [918, 306] width 106 height 21
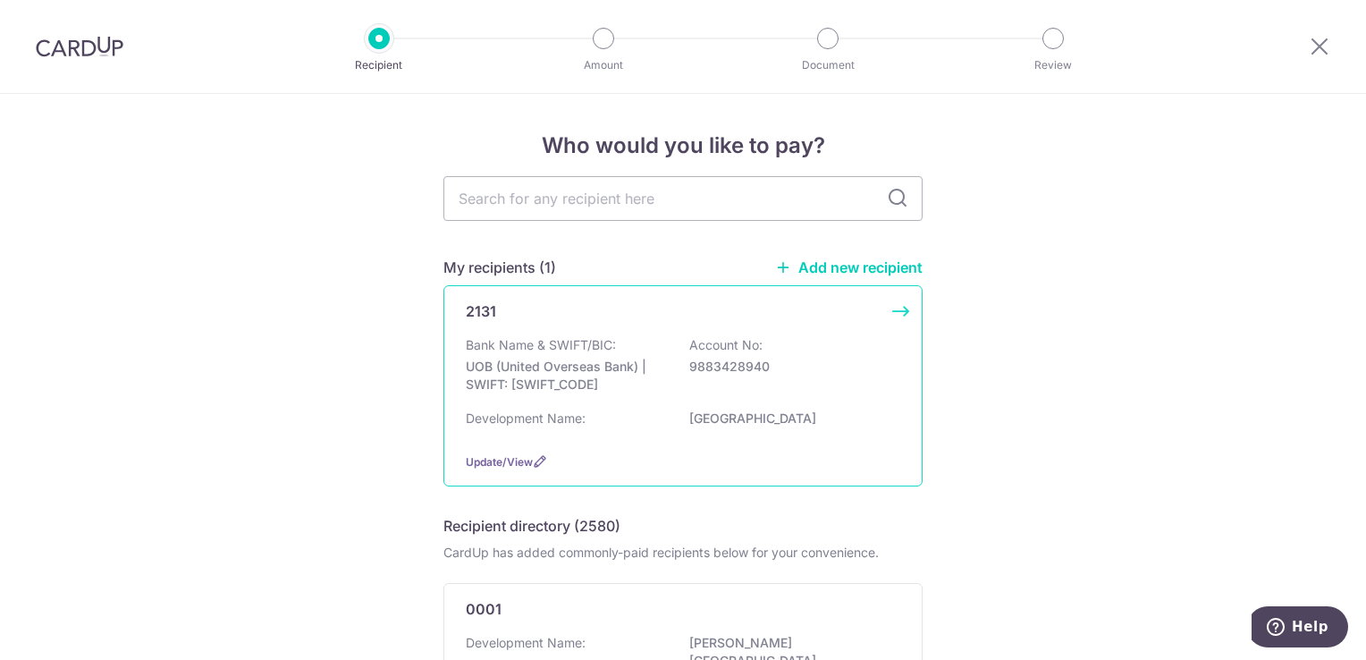
click at [657, 441] on div "2131 Bank Name & SWIFT/BIC: UOB (United Overseas Bank) | SWIFT: [SWIFT_CODE] Ac…" at bounding box center [682, 385] width 479 height 201
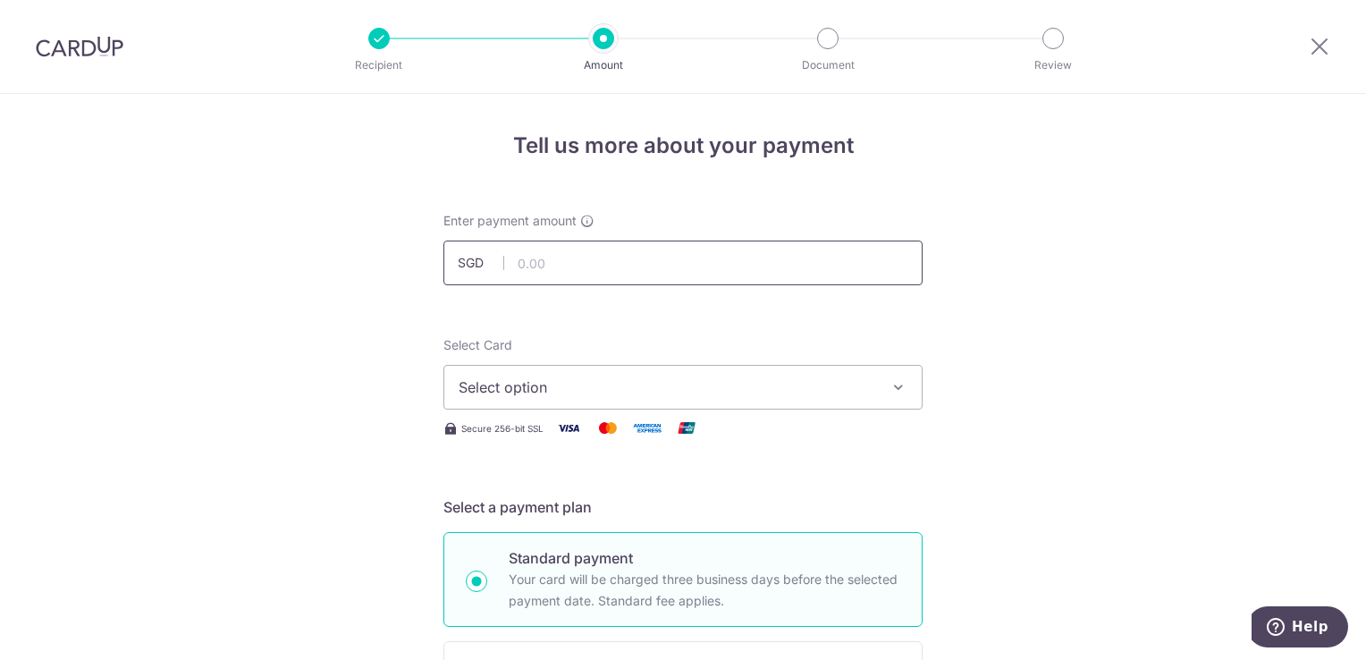
click at [629, 271] on input "text" at bounding box center [682, 262] width 479 height 45
type input "1,451.88"
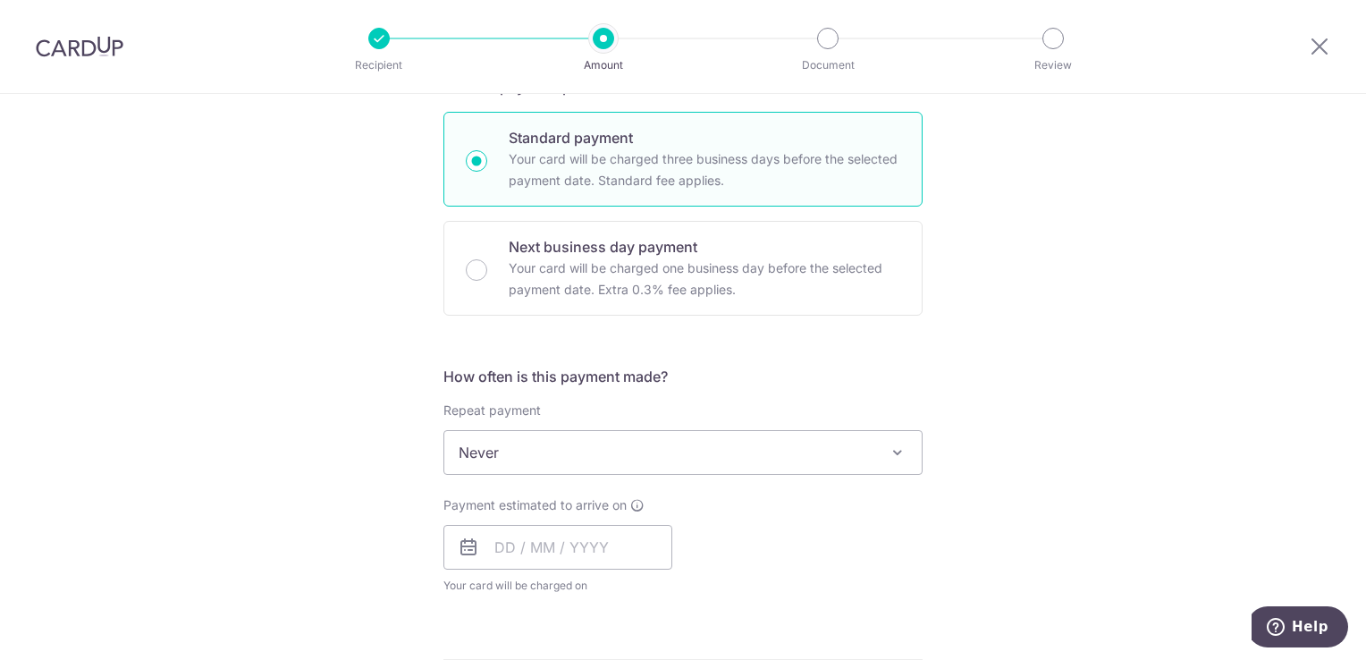
scroll to position [594, 0]
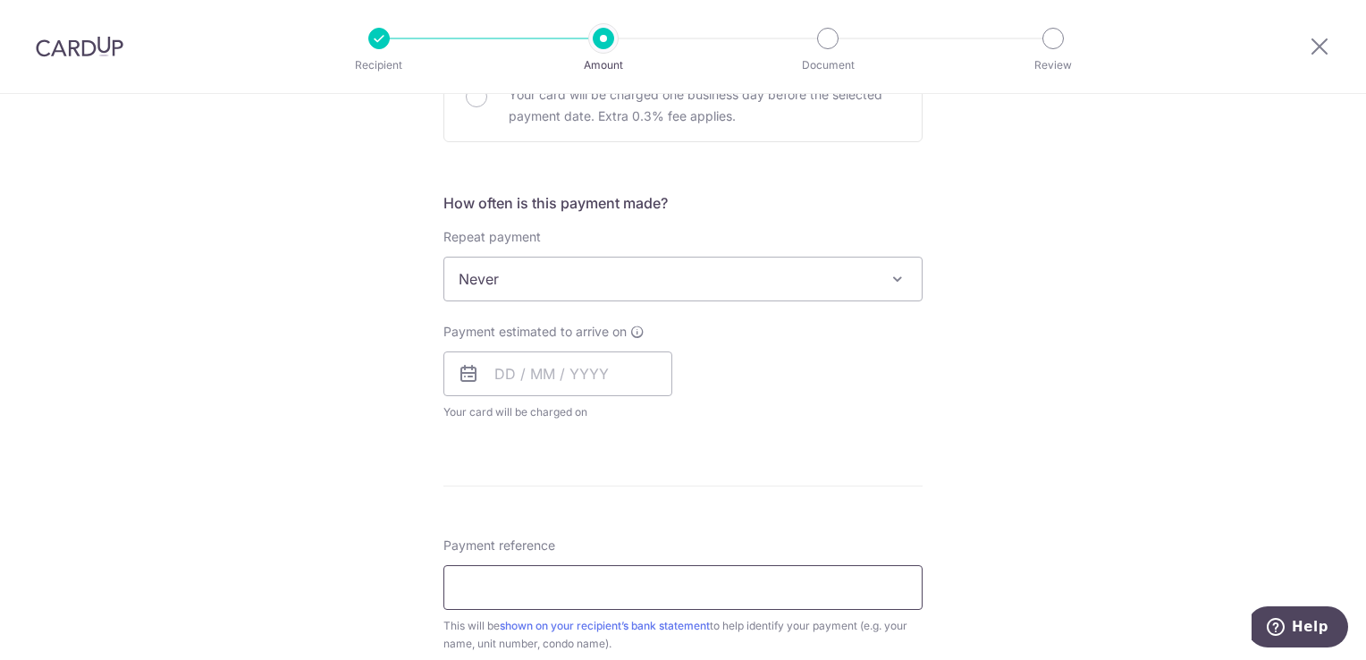
click at [619, 577] on input "Payment reference" at bounding box center [682, 587] width 479 height 45
click at [858, 453] on form "Enter payment amount SGD 1,451.88 1451.88 Select Card Select option Add credit …" at bounding box center [682, 325] width 479 height 1415
click at [572, 372] on input "text" at bounding box center [557, 373] width 229 height 45
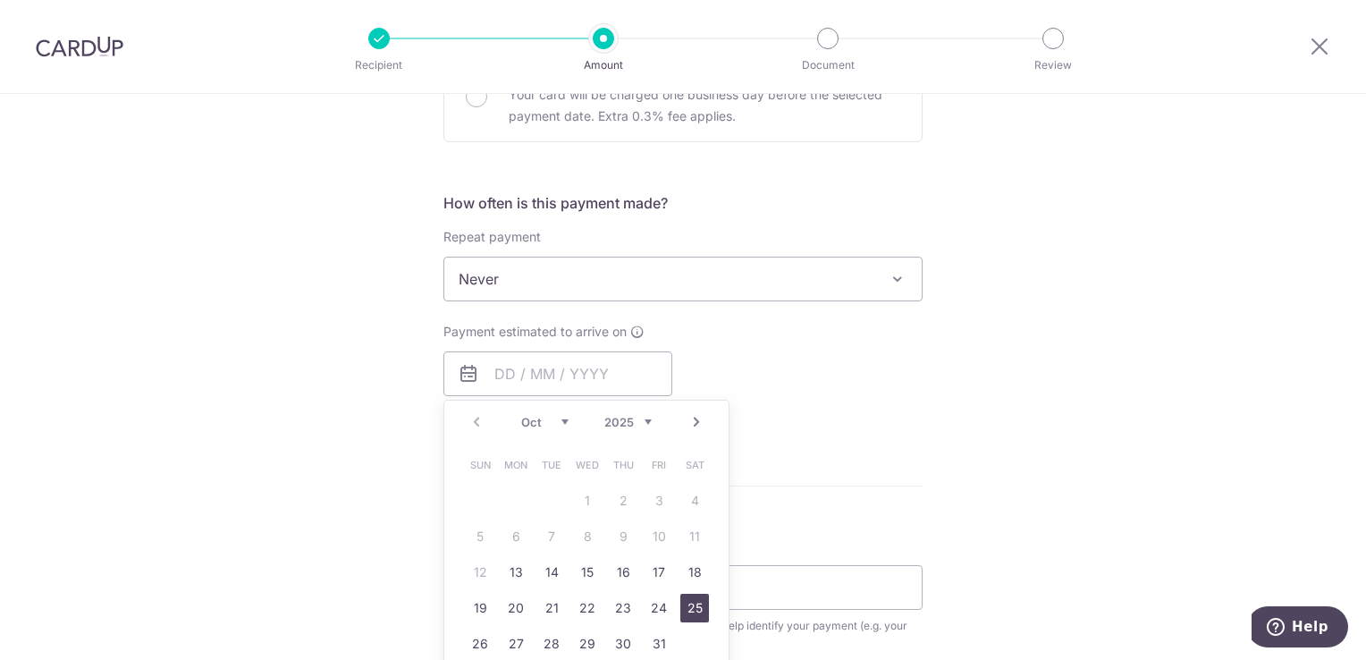
click at [691, 606] on link "25" at bounding box center [694, 608] width 29 height 29
type input "25/10/2025"
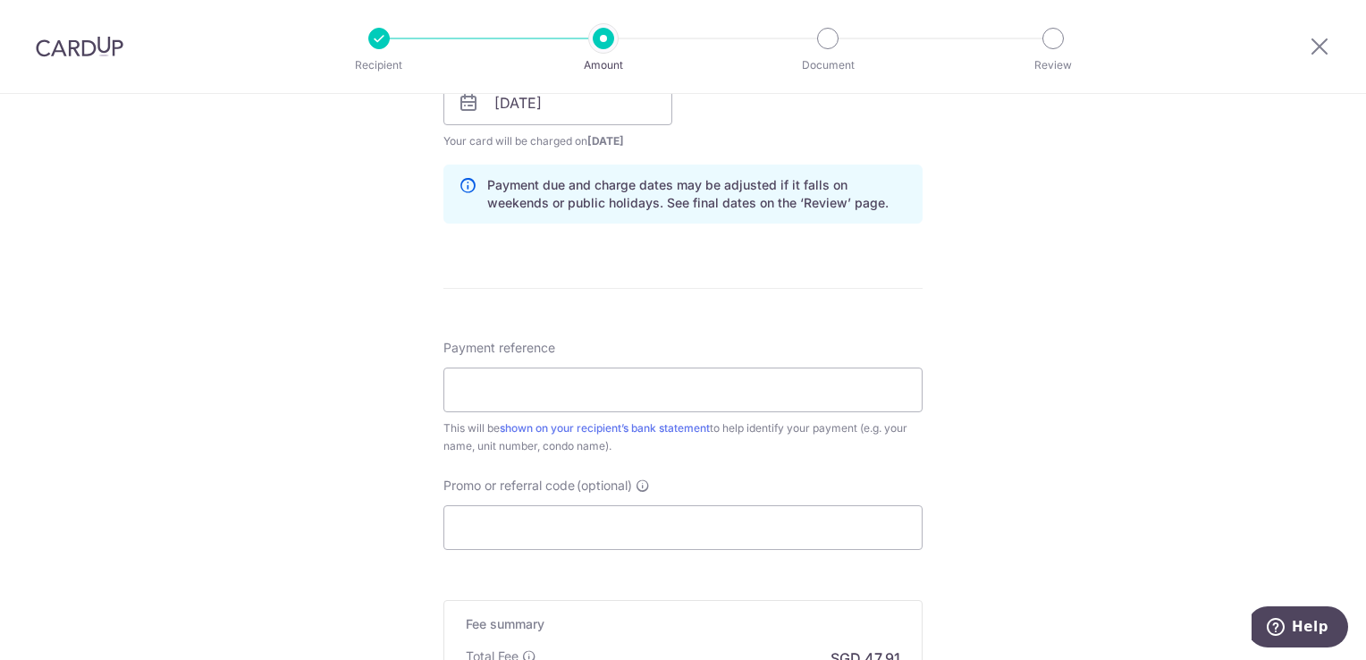
scroll to position [871, 0]
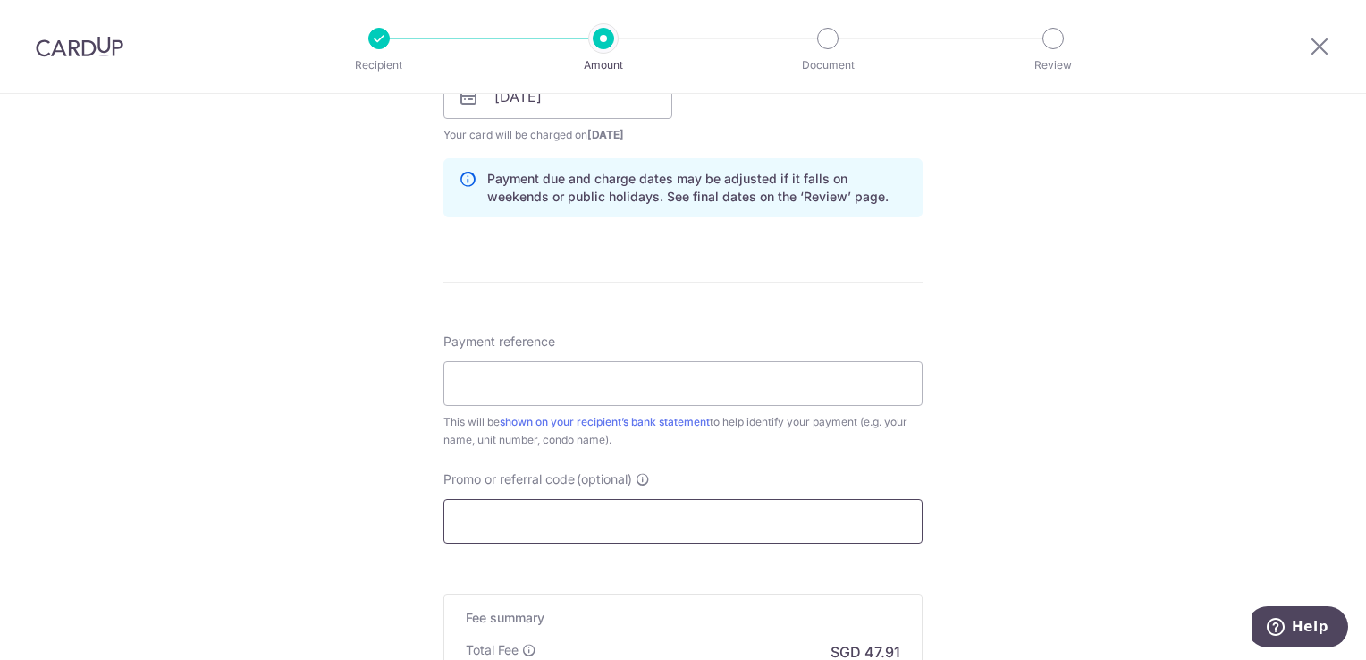
click at [737, 510] on input "Promo or referral code (optional)" at bounding box center [682, 521] width 479 height 45
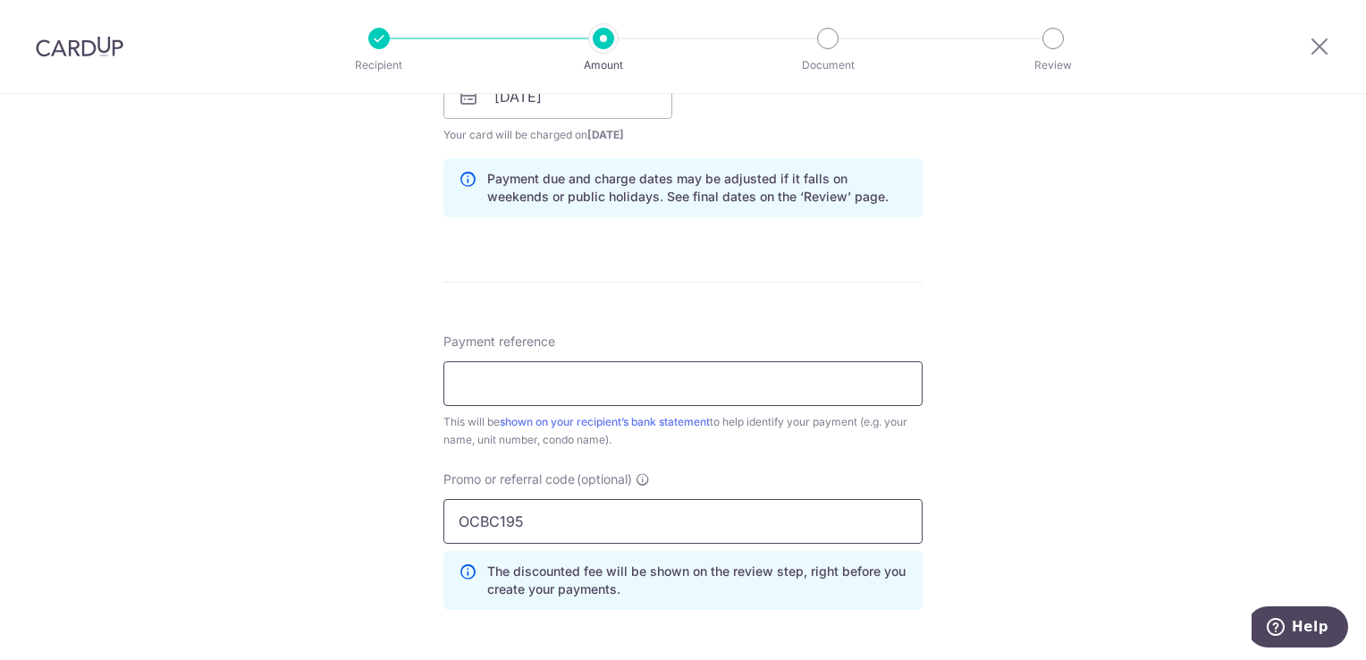
type input "OCBC195"
click at [654, 392] on input "Payment reference" at bounding box center [682, 383] width 479 height 45
click at [917, 345] on div "Payment reference This will be shown on your recipient’s bank statement to help…" at bounding box center [682, 391] width 479 height 116
click at [679, 426] on link "shown on your recipient’s bank statement" at bounding box center [605, 421] width 210 height 13
click at [568, 382] on input "Payment reference" at bounding box center [682, 383] width 479 height 45
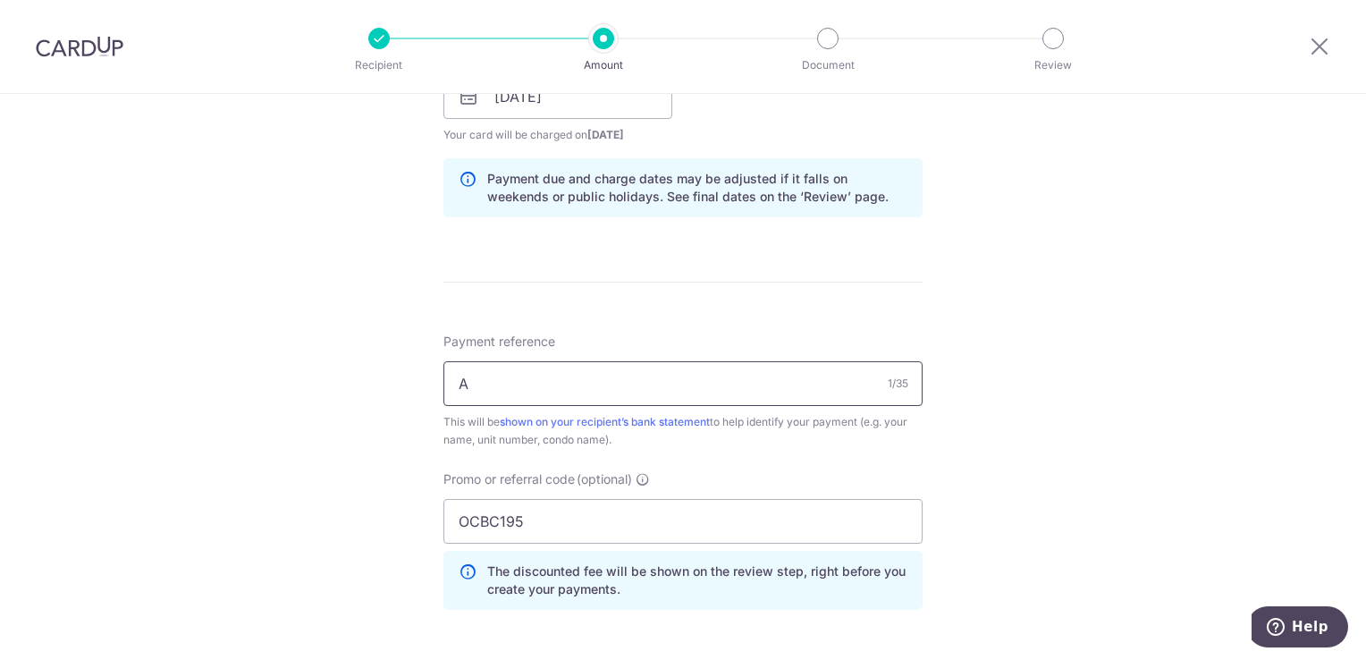
type input "AZL061"
click at [1129, 356] on div "Tell us more about your payment Enter payment amount SGD 1,451.88 1451.88 Selec…" at bounding box center [683, 108] width 1366 height 1771
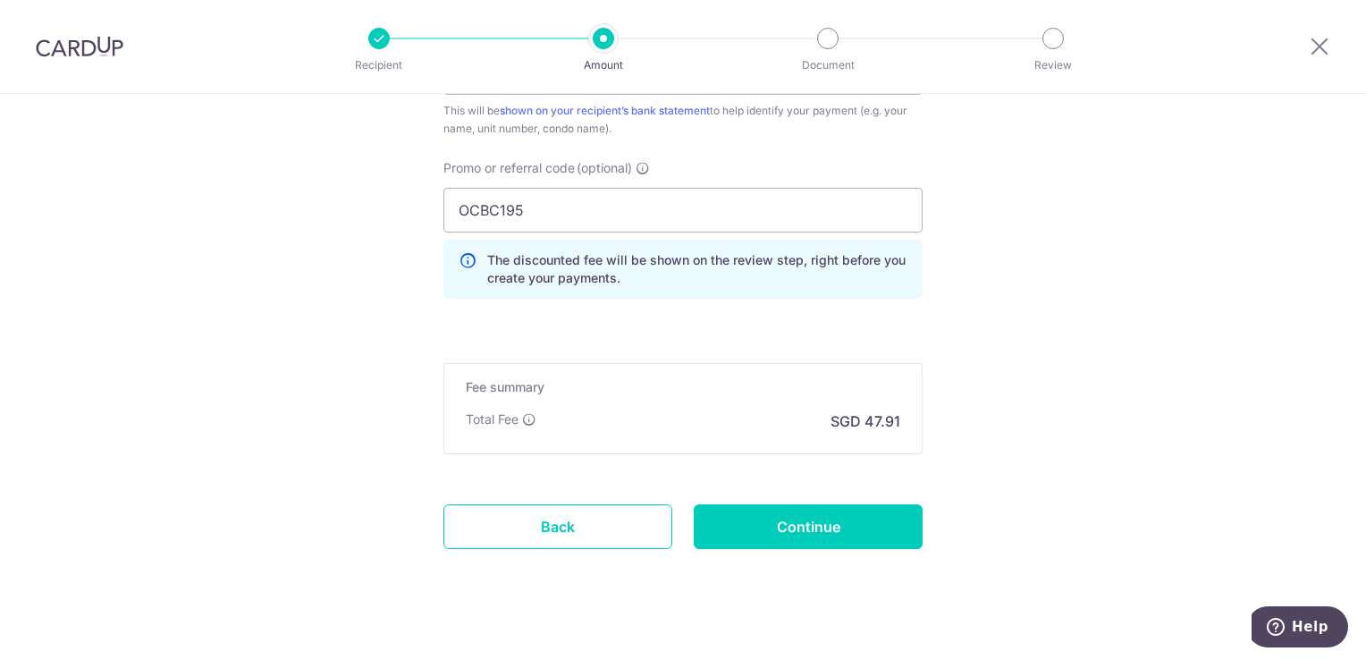
scroll to position [1184, 0]
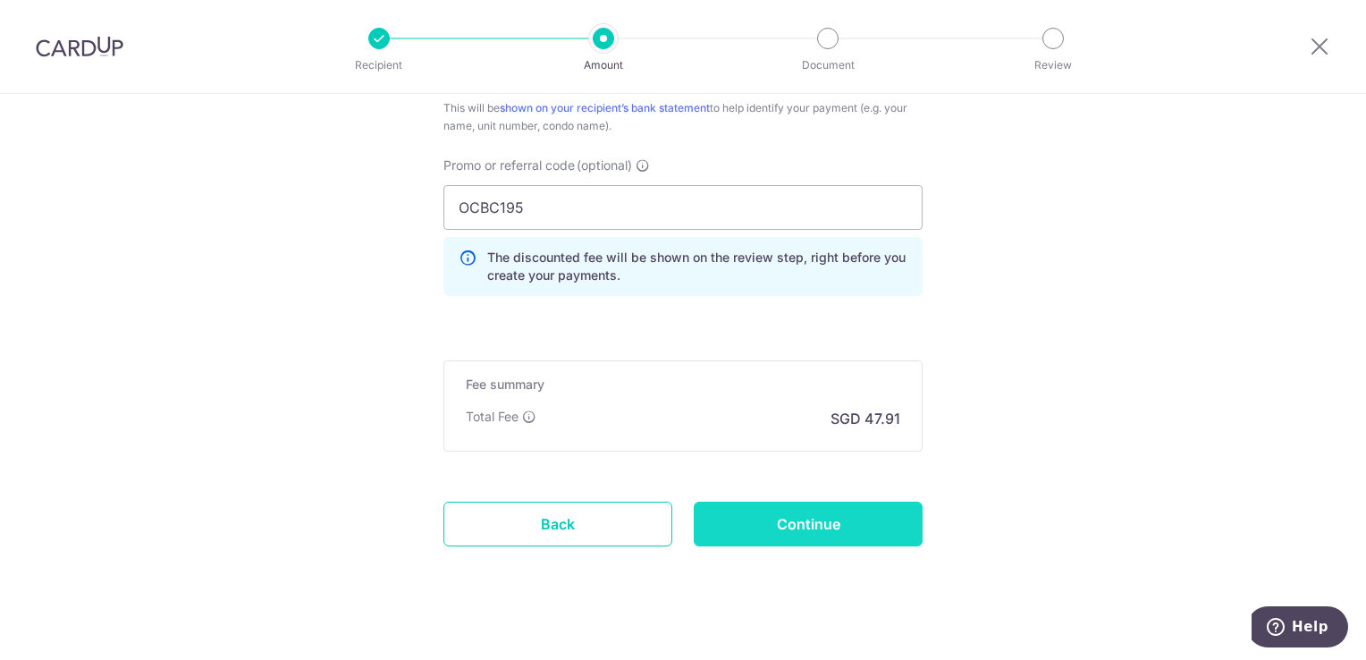
click at [812, 511] on input "Continue" at bounding box center [808, 523] width 229 height 45
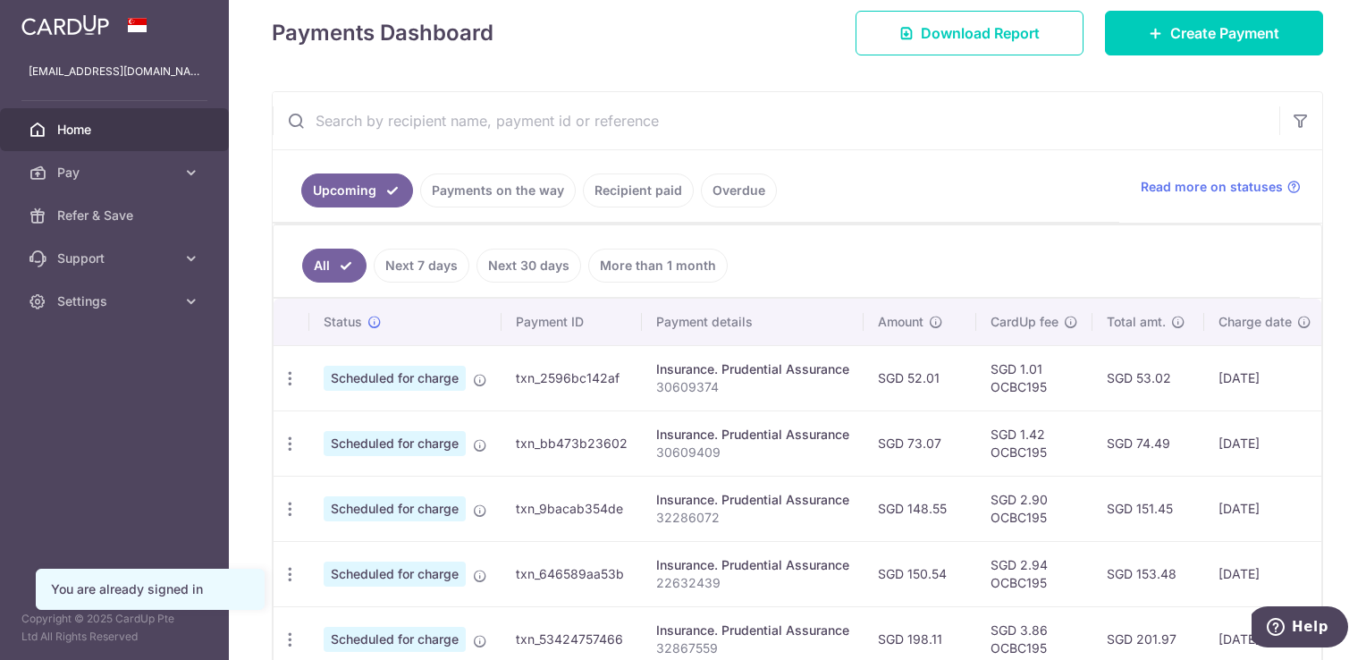
click at [662, 196] on link "Recipient paid" at bounding box center [638, 190] width 111 height 34
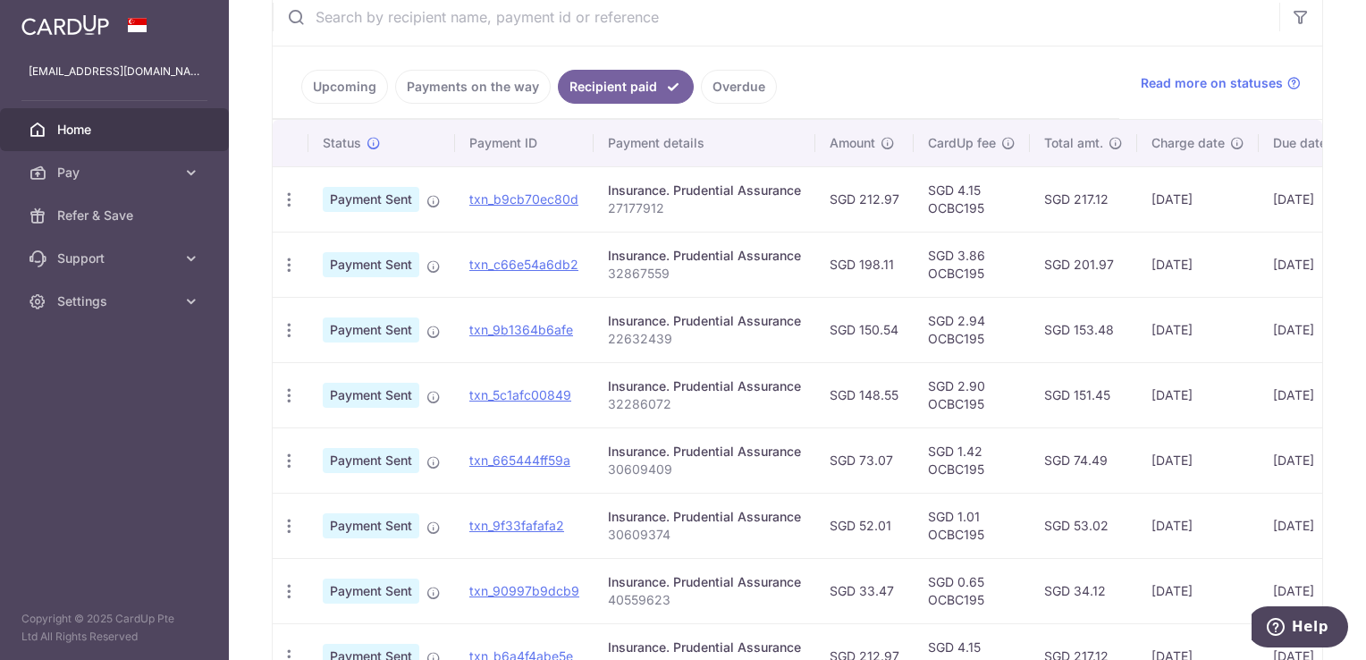
scroll to position [651, 0]
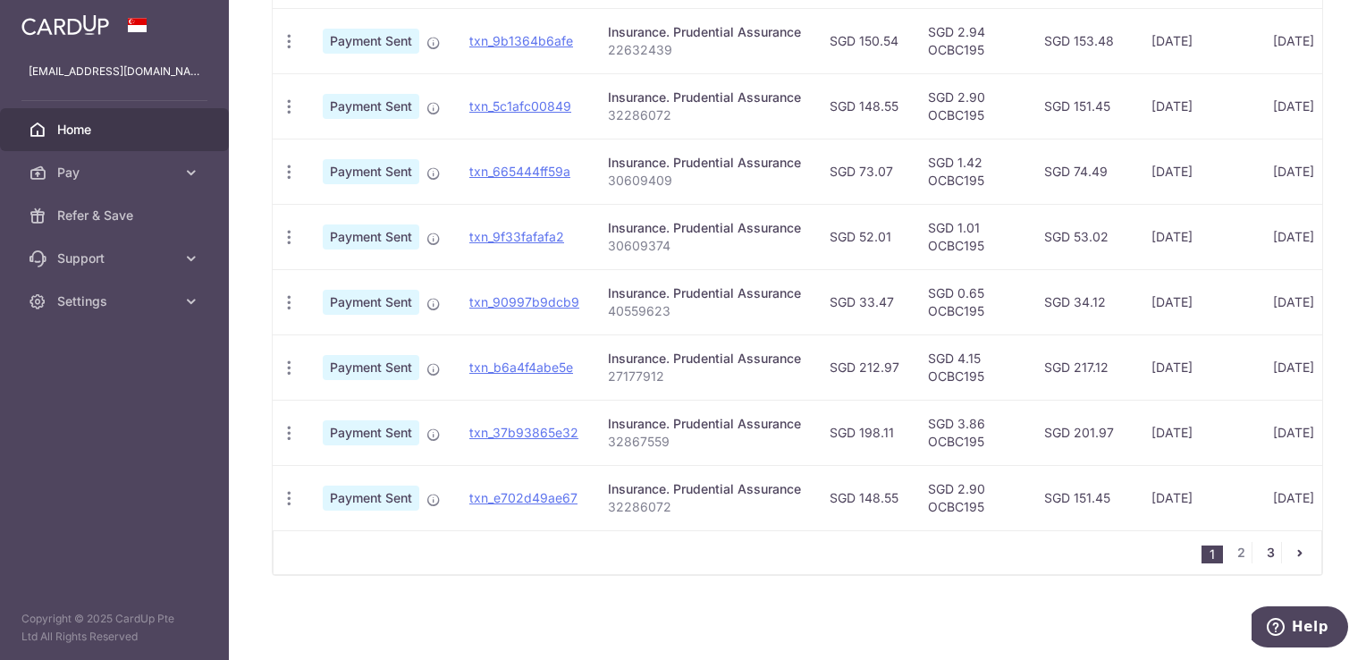
click at [1266, 552] on link "3" at bounding box center [1270, 552] width 21 height 21
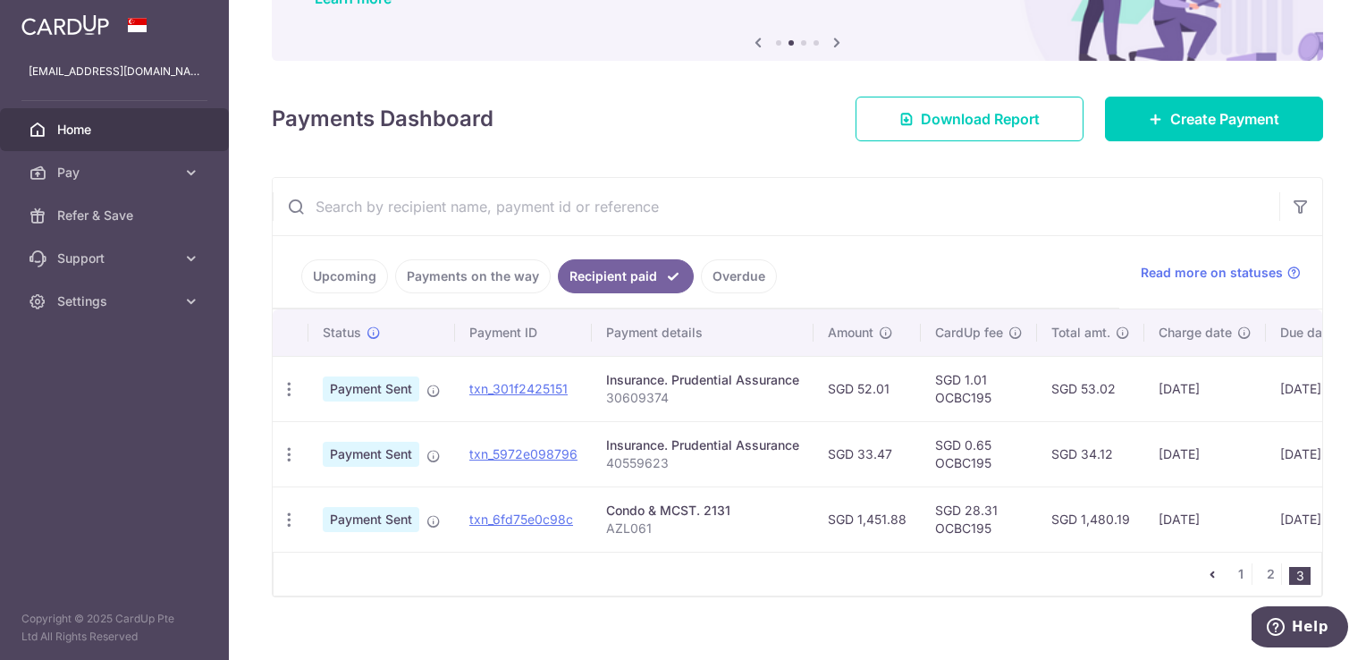
scroll to position [196, 0]
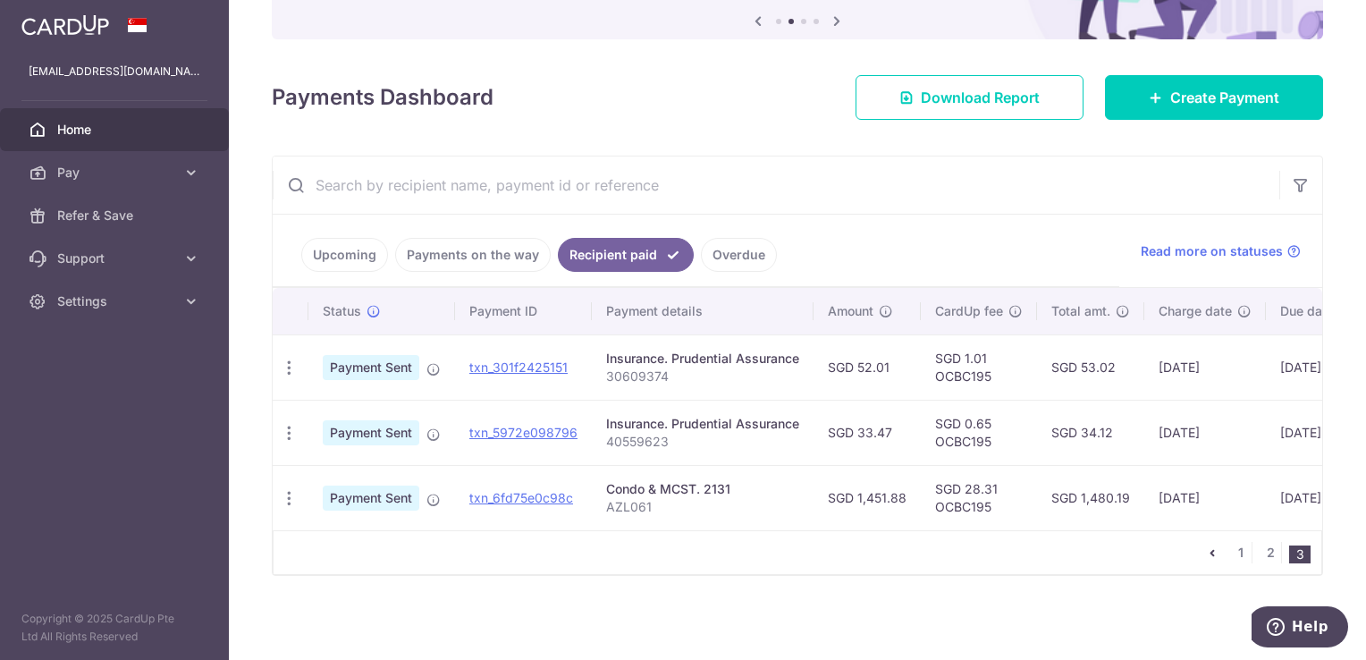
click at [960, 492] on td "SGD 28.31 OCBC195" at bounding box center [979, 497] width 116 height 65
click at [506, 490] on link "txn_6fd75e0c98c" at bounding box center [521, 497] width 104 height 15
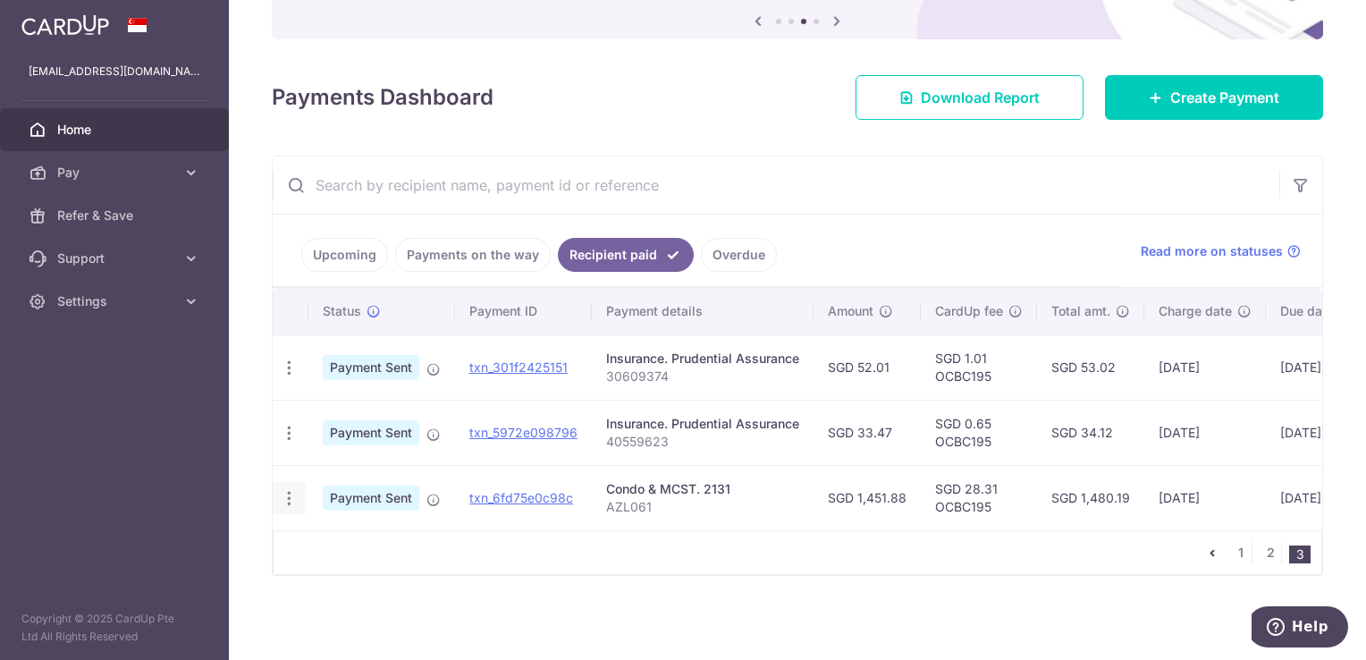
click at [292, 489] on icon "button" at bounding box center [289, 498] width 19 height 19
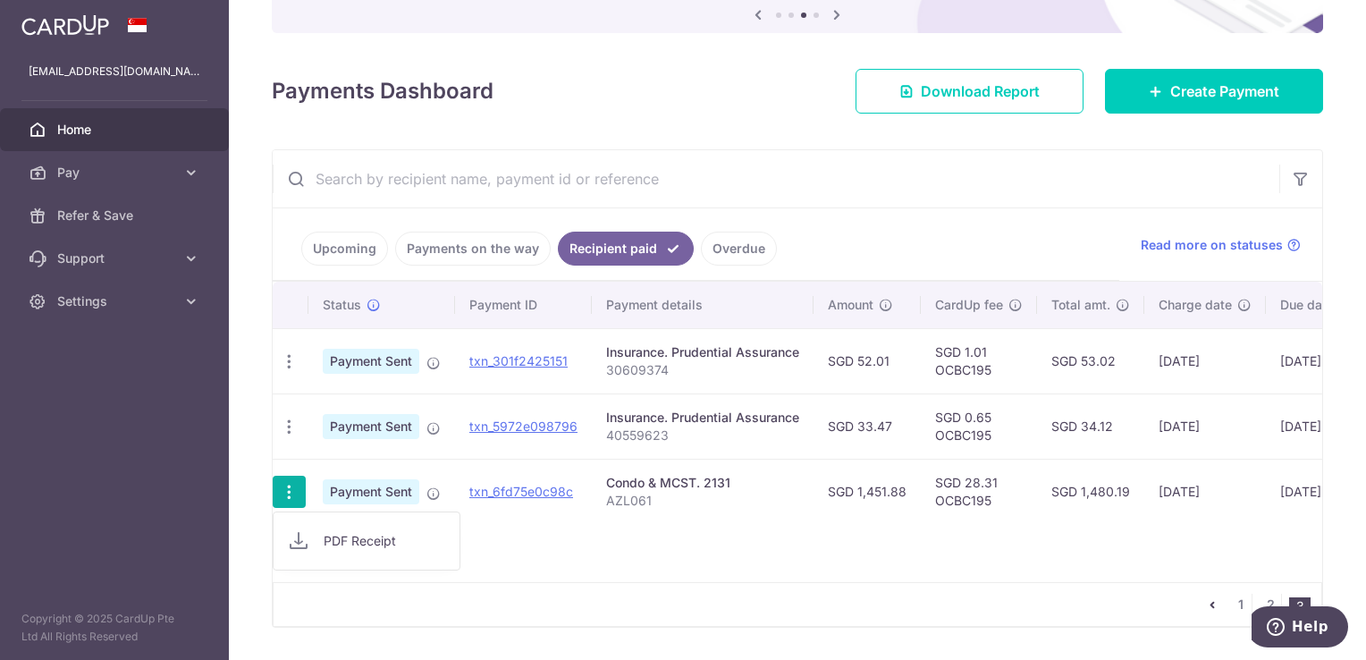
click at [516, 520] on td "txn_6fd75e0c98c" at bounding box center [523, 491] width 137 height 65
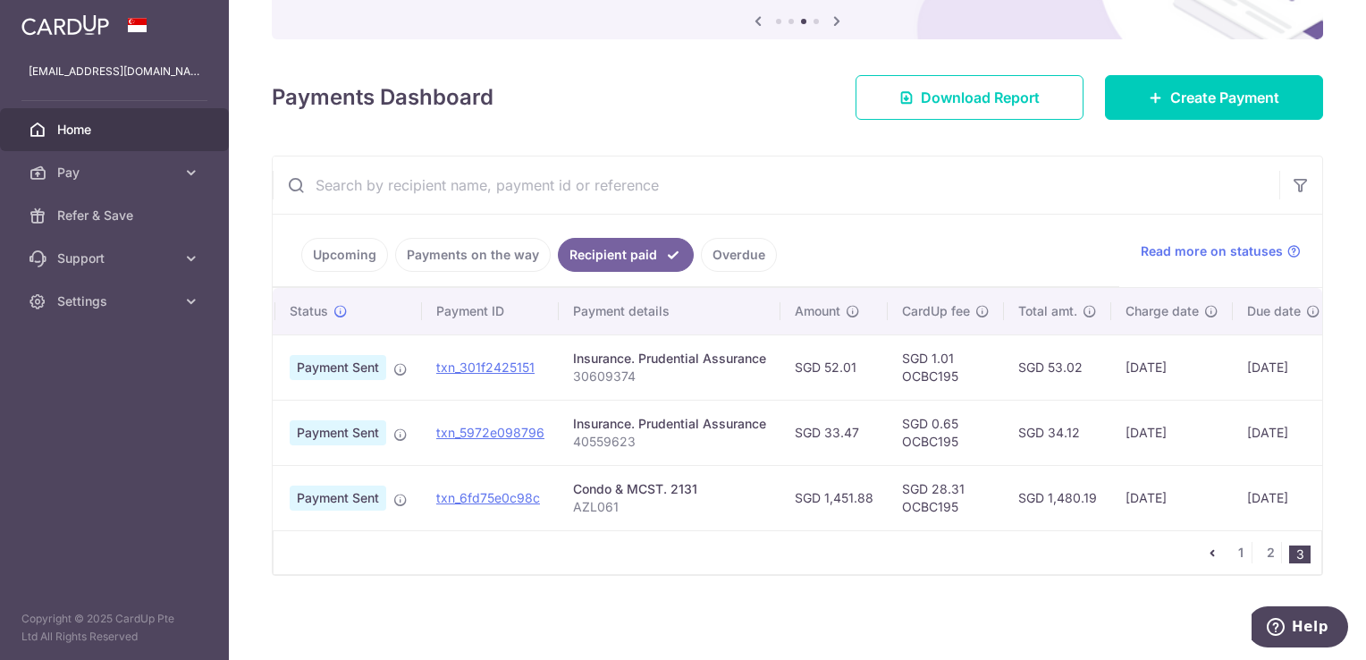
scroll to position [0, 24]
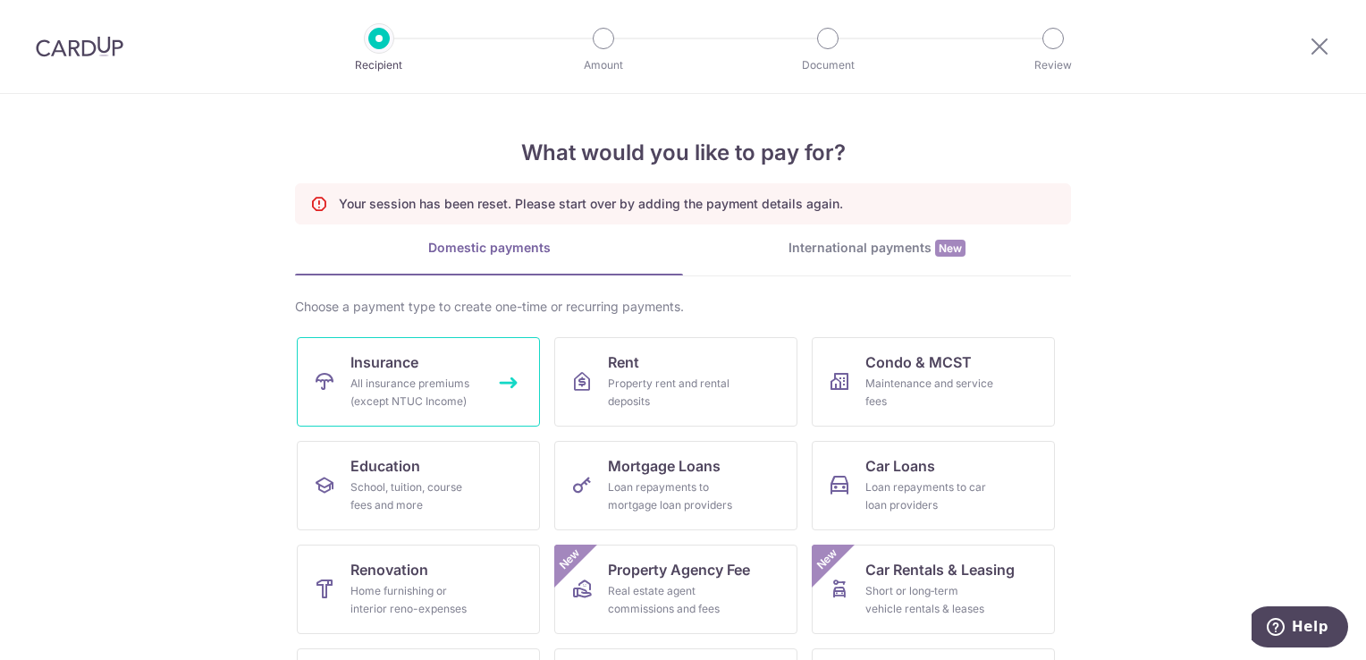
click at [322, 371] on icon at bounding box center [324, 381] width 21 height 21
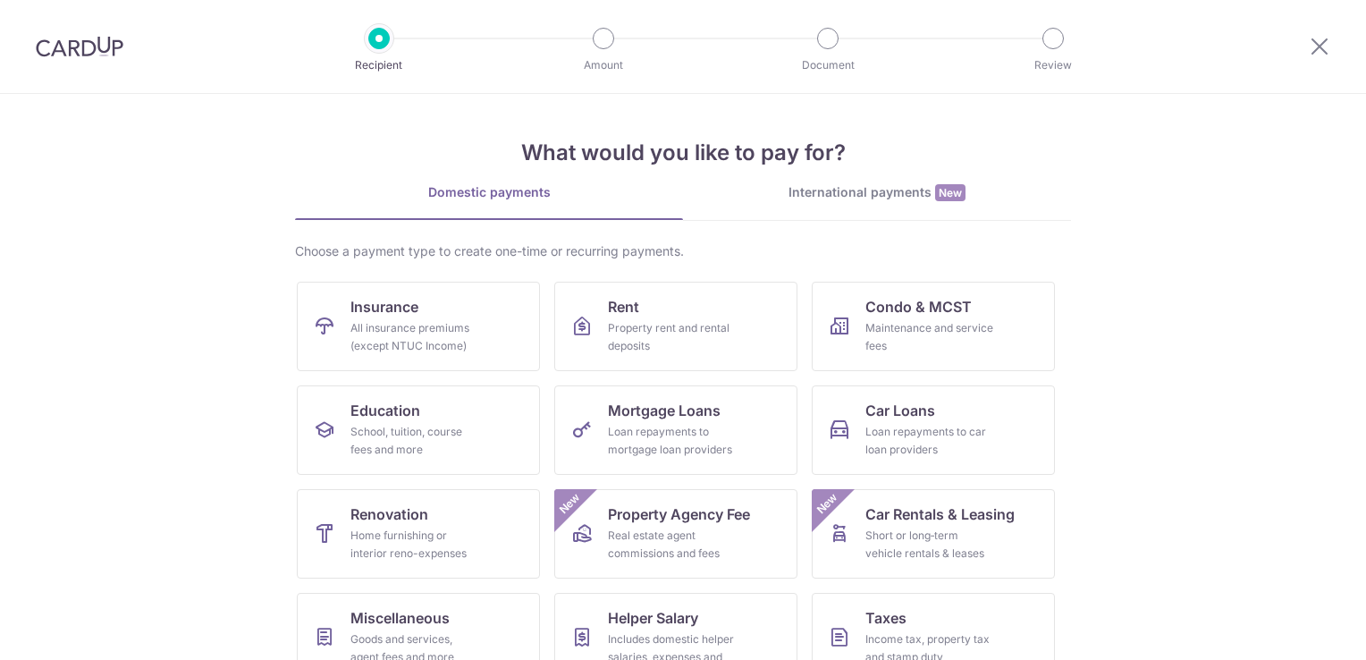
click at [965, 345] on div "Maintenance and service fees" at bounding box center [929, 337] width 129 height 36
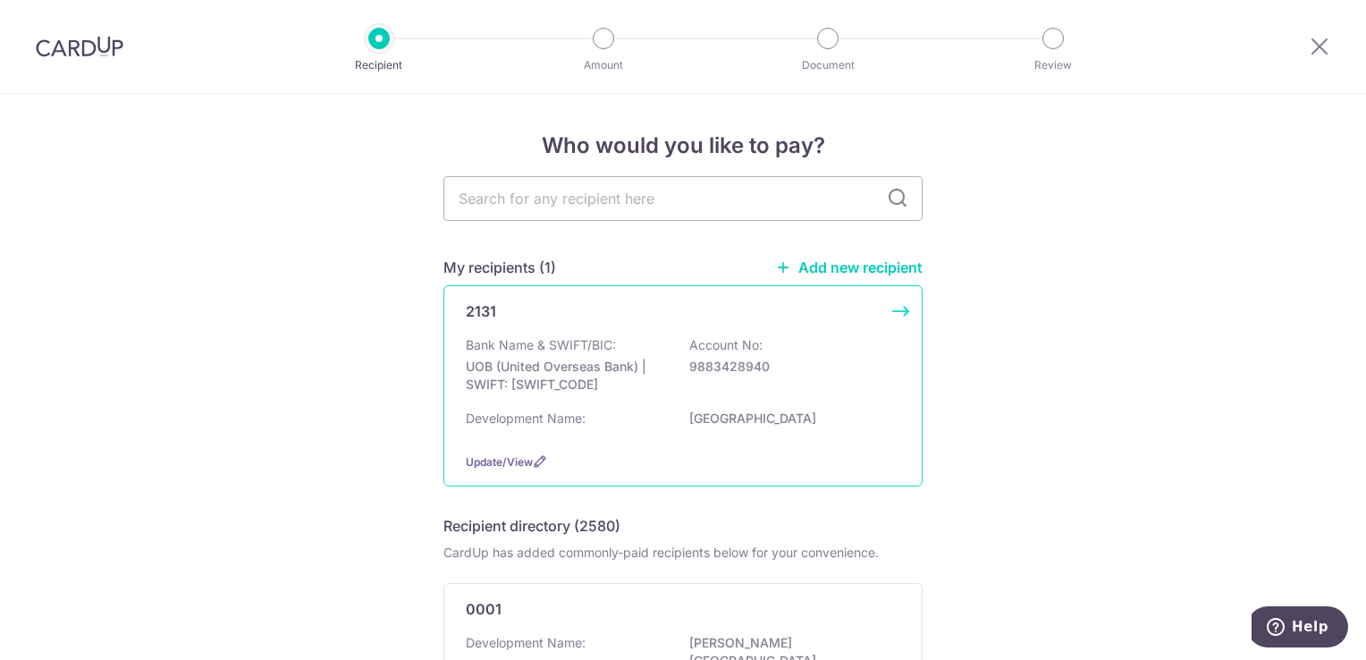
click at [569, 338] on p "Bank Name & SWIFT/BIC:" at bounding box center [541, 345] width 150 height 18
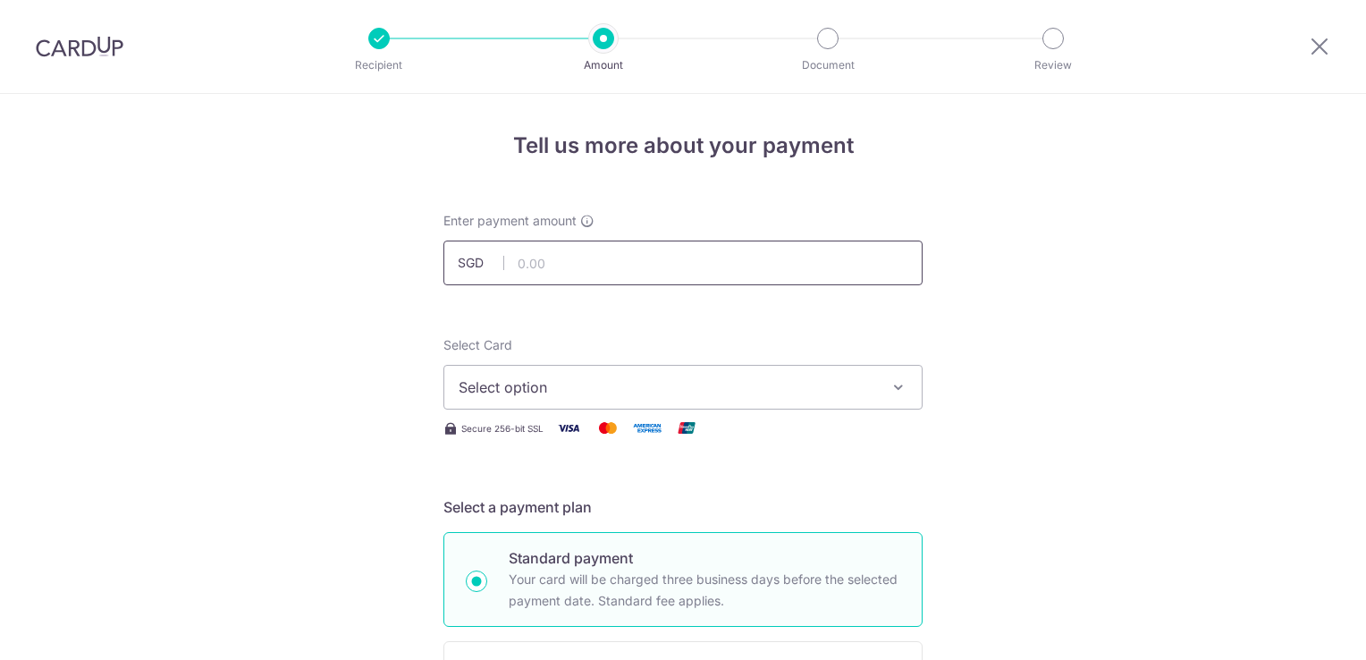
click at [615, 263] on input "text" at bounding box center [682, 262] width 479 height 45
type input "1,451.88"
click at [662, 397] on span "Select option" at bounding box center [667, 386] width 417 height 21
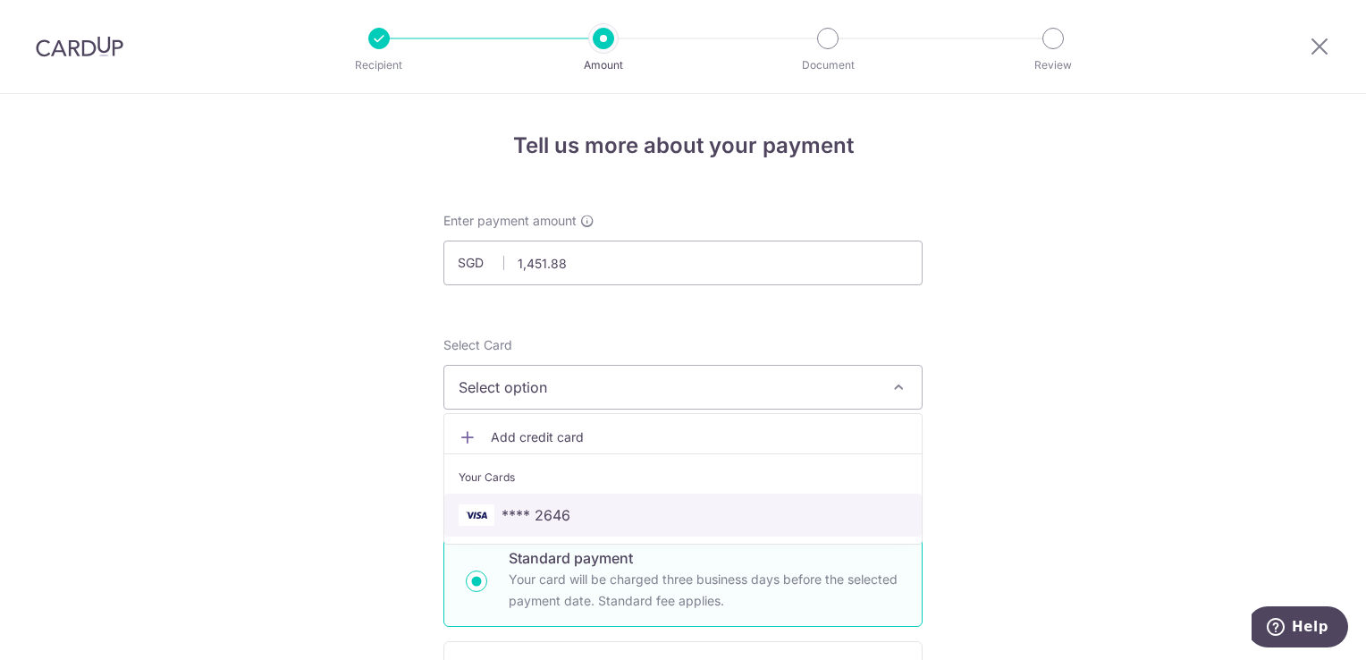
click at [650, 507] on span "**** 2646" at bounding box center [683, 514] width 449 height 21
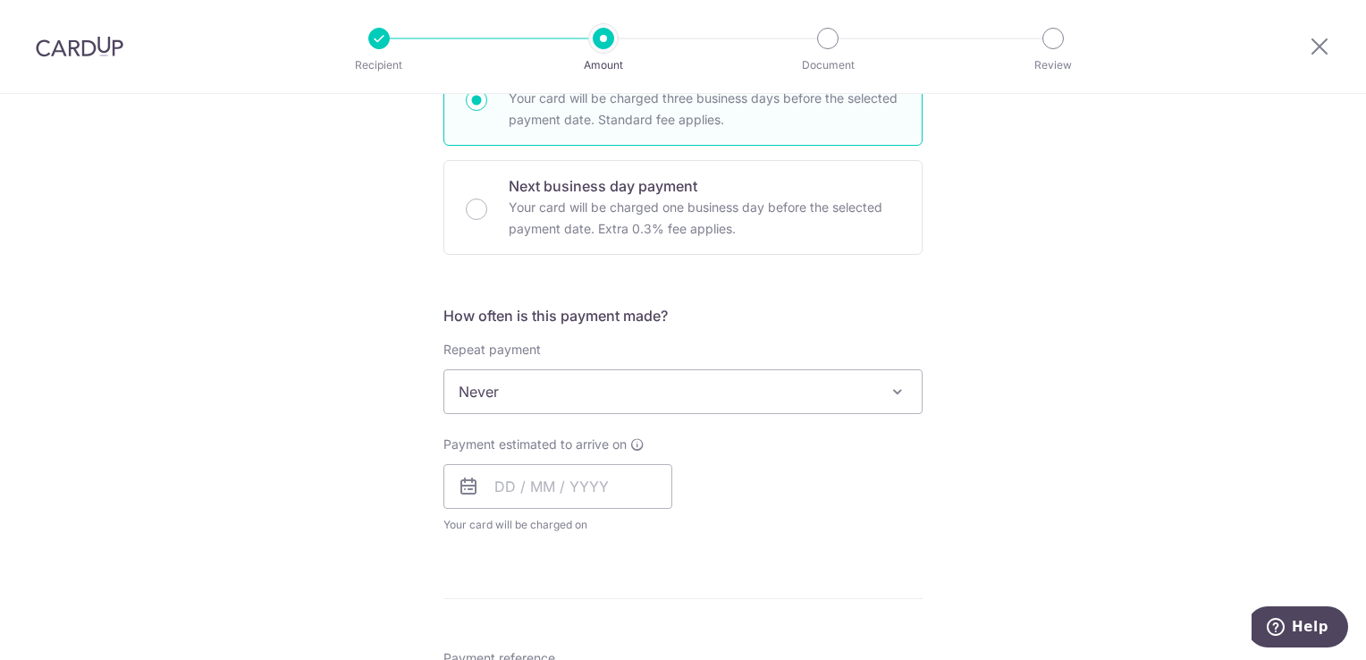
scroll to position [495, 0]
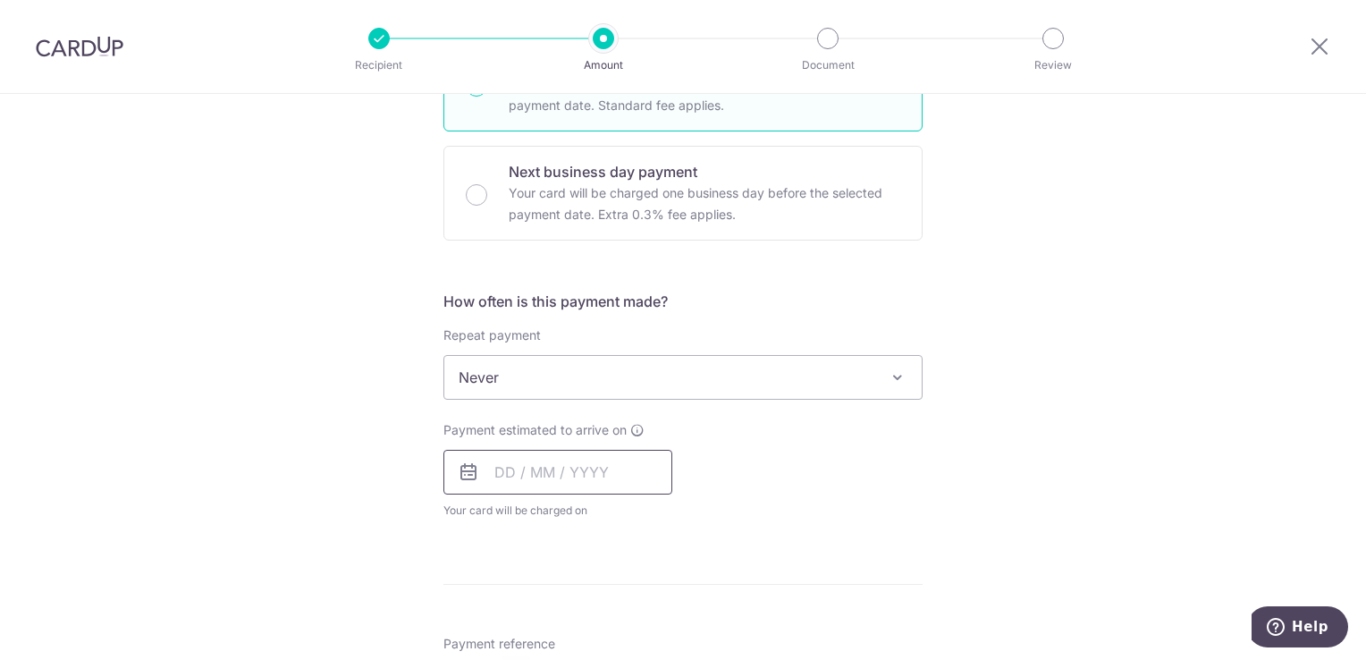
click at [557, 477] on input "text" at bounding box center [557, 472] width 229 height 45
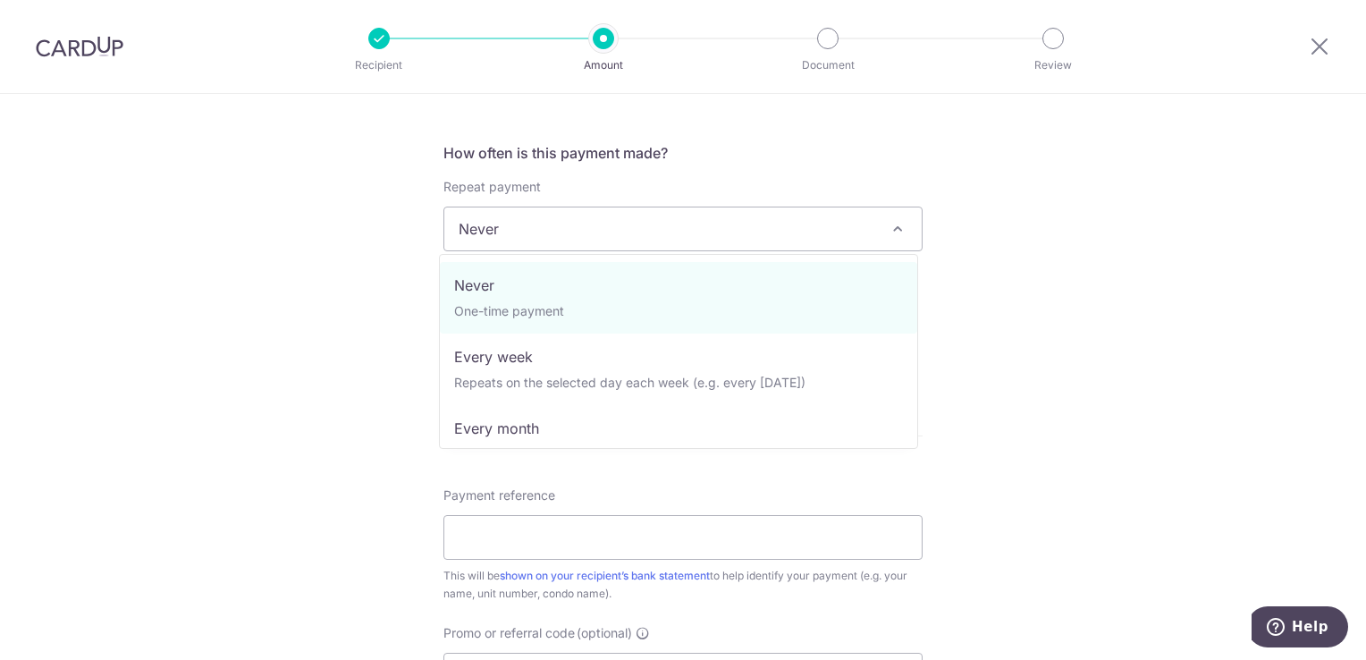
click at [719, 219] on span "Never" at bounding box center [682, 228] width 477 height 43
click at [859, 120] on form "Enter payment amount SGD 1,451.88 1451.88 Select Card **** 2646 Add credit card…" at bounding box center [682, 275] width 479 height 1415
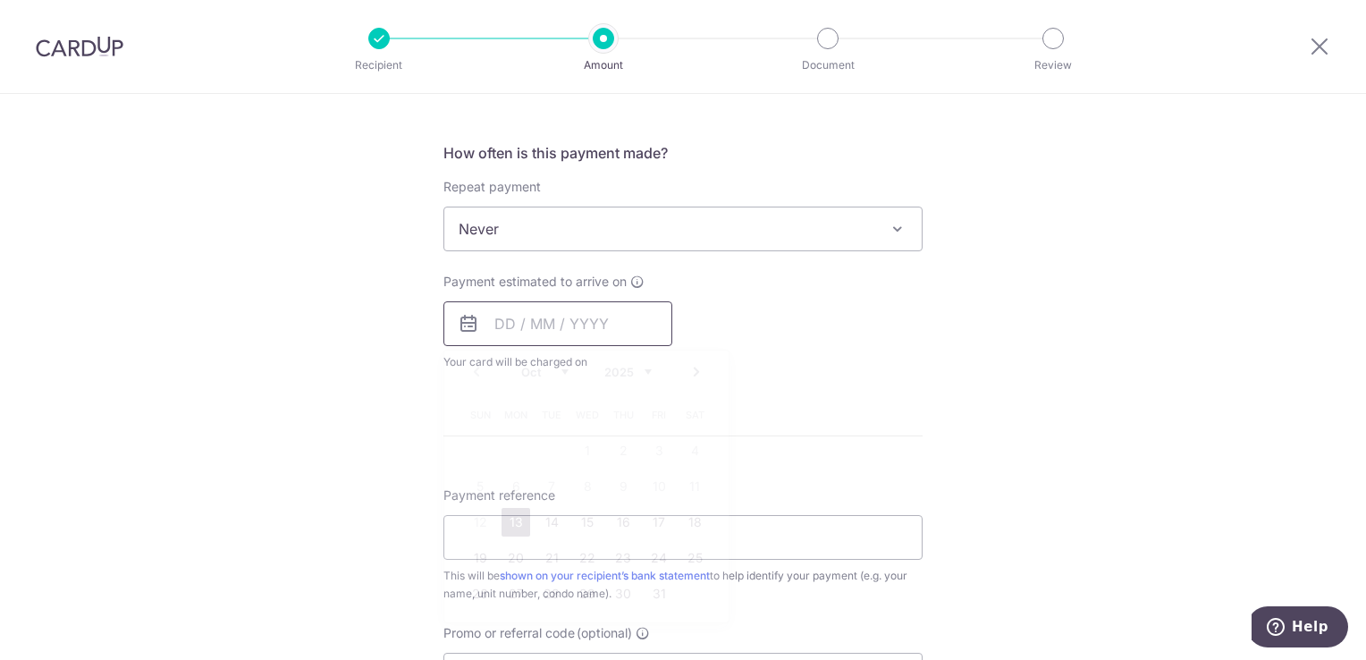
click at [569, 316] on input "text" at bounding box center [557, 323] width 229 height 45
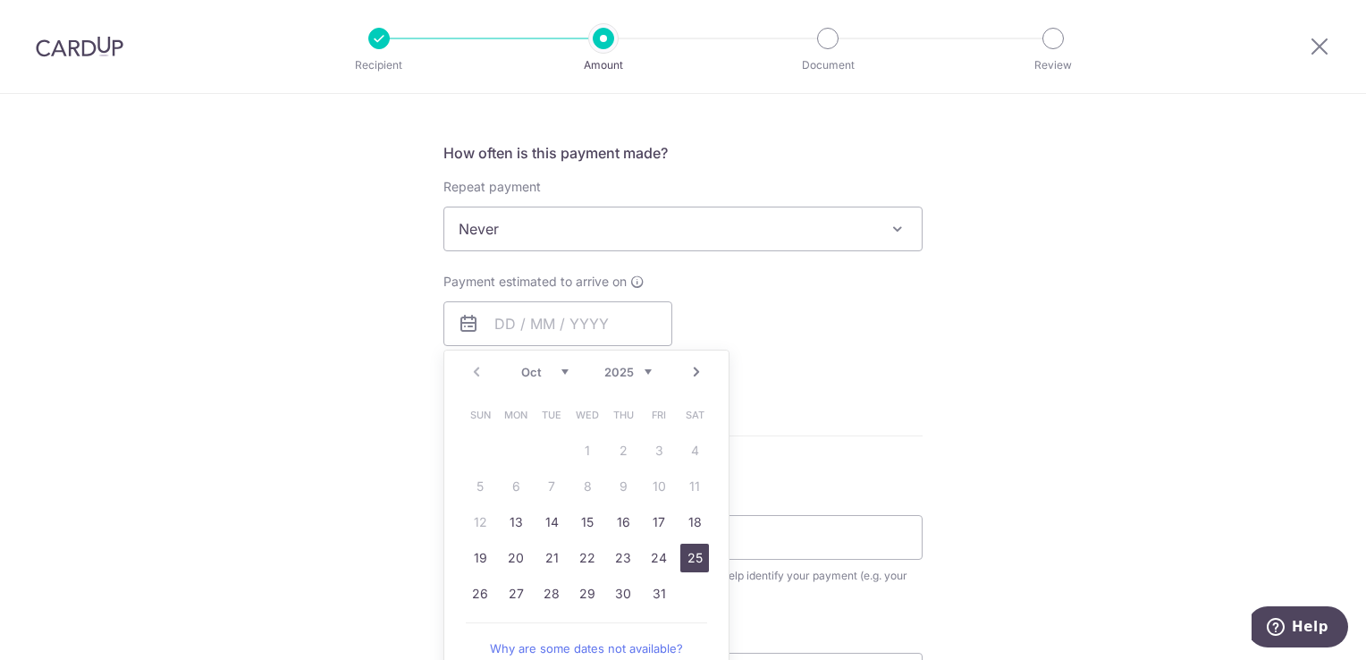
click at [686, 558] on link "25" at bounding box center [694, 558] width 29 height 29
type input "[DATE]"
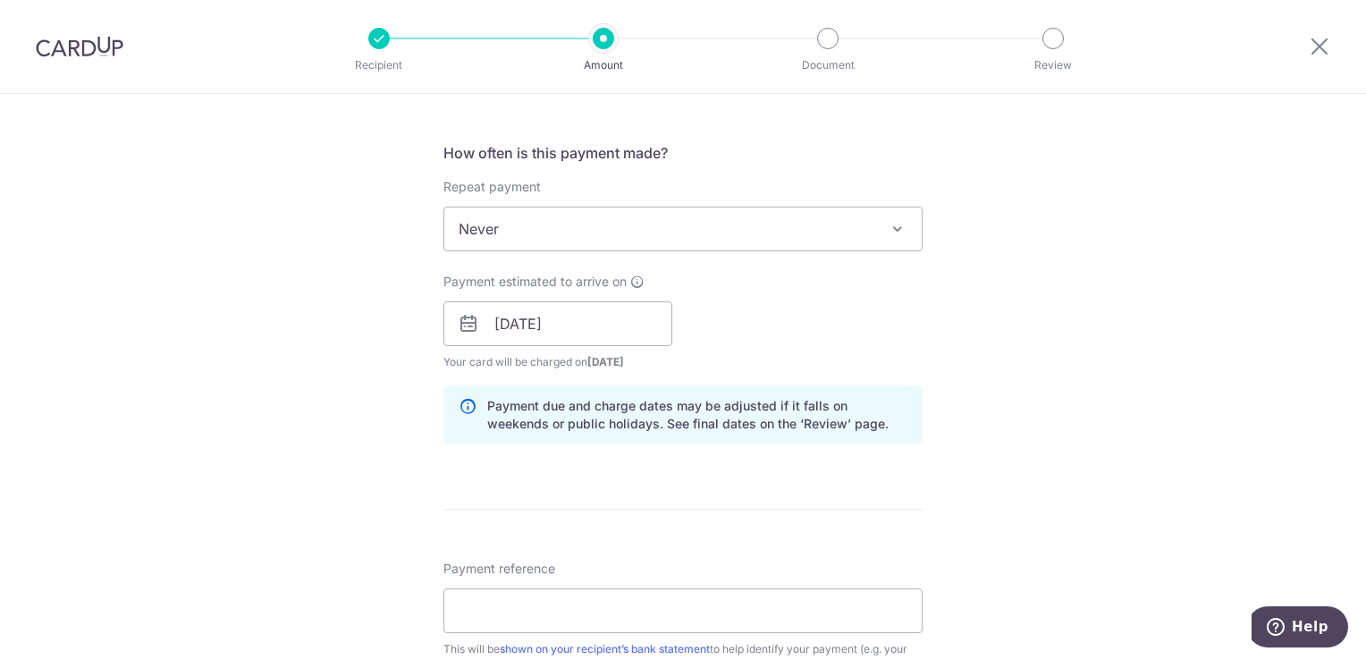
click at [1032, 322] on div "Tell us more about your payment Enter payment amount SGD 1,451.88 1451.88 Selec…" at bounding box center [683, 295] width 1366 height 1690
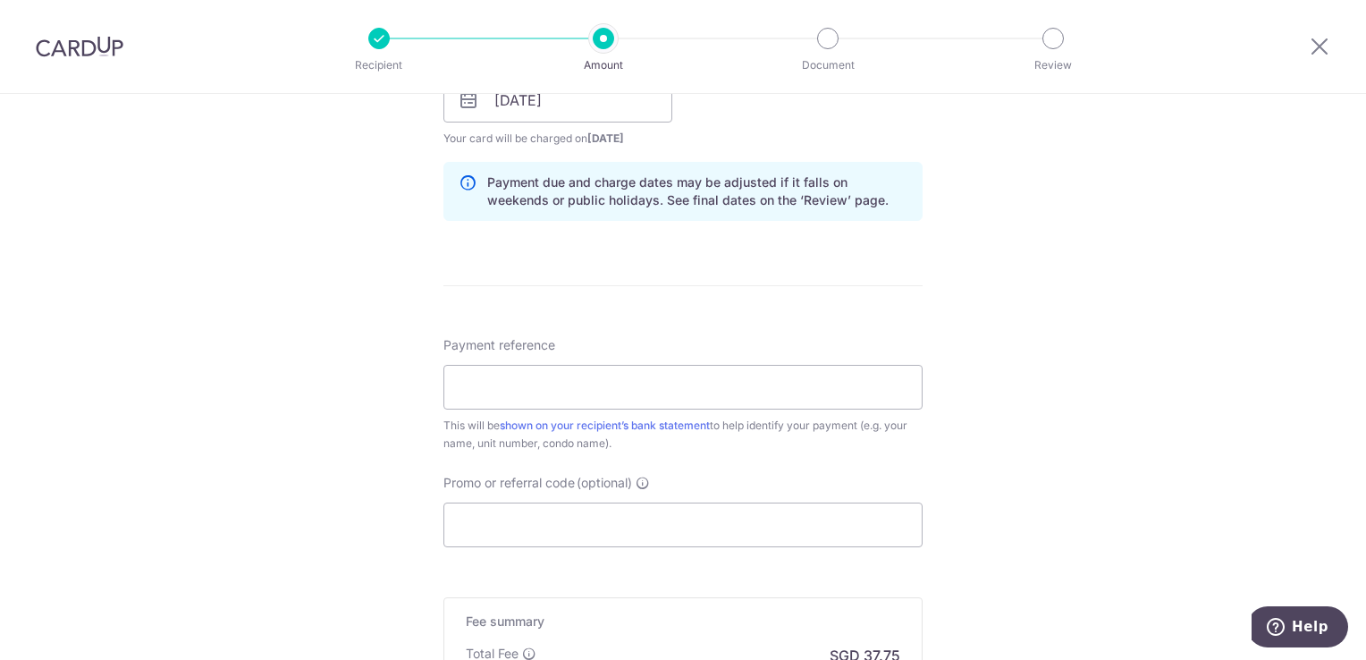
scroll to position [872, 0]
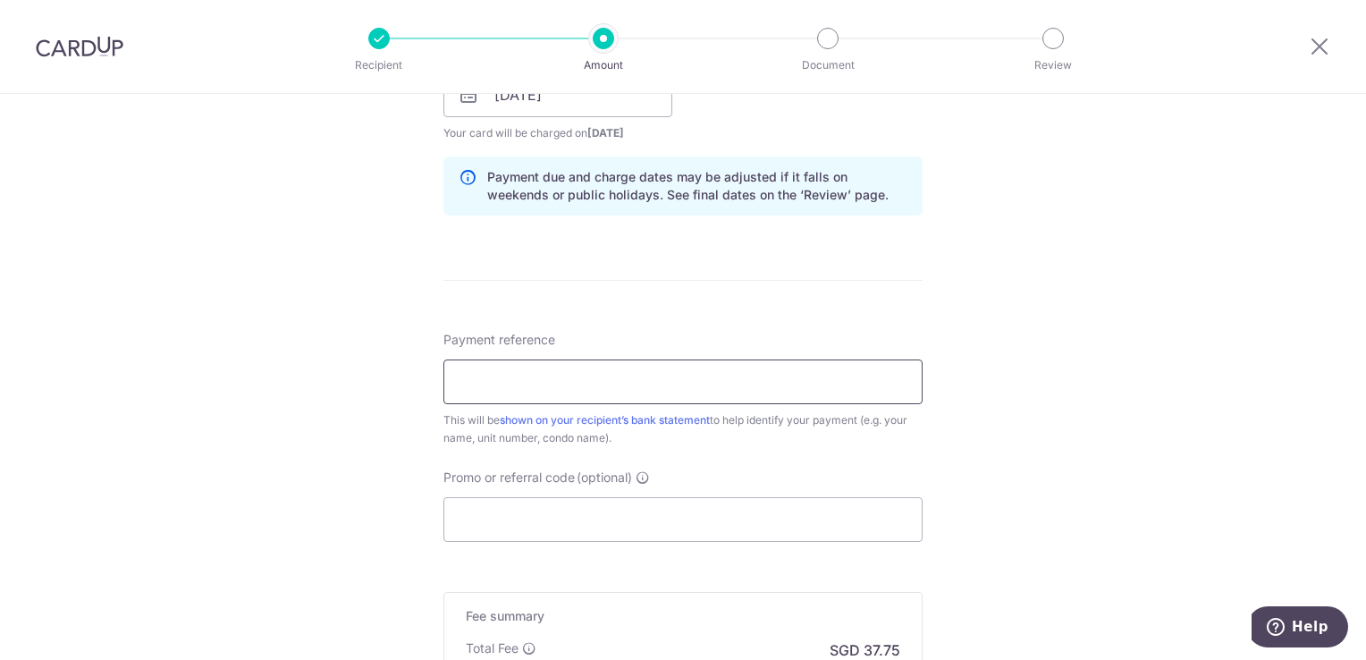
click at [655, 372] on input "Payment reference" at bounding box center [682, 381] width 479 height 45
type input "AZL061"
type input "OCBC195"
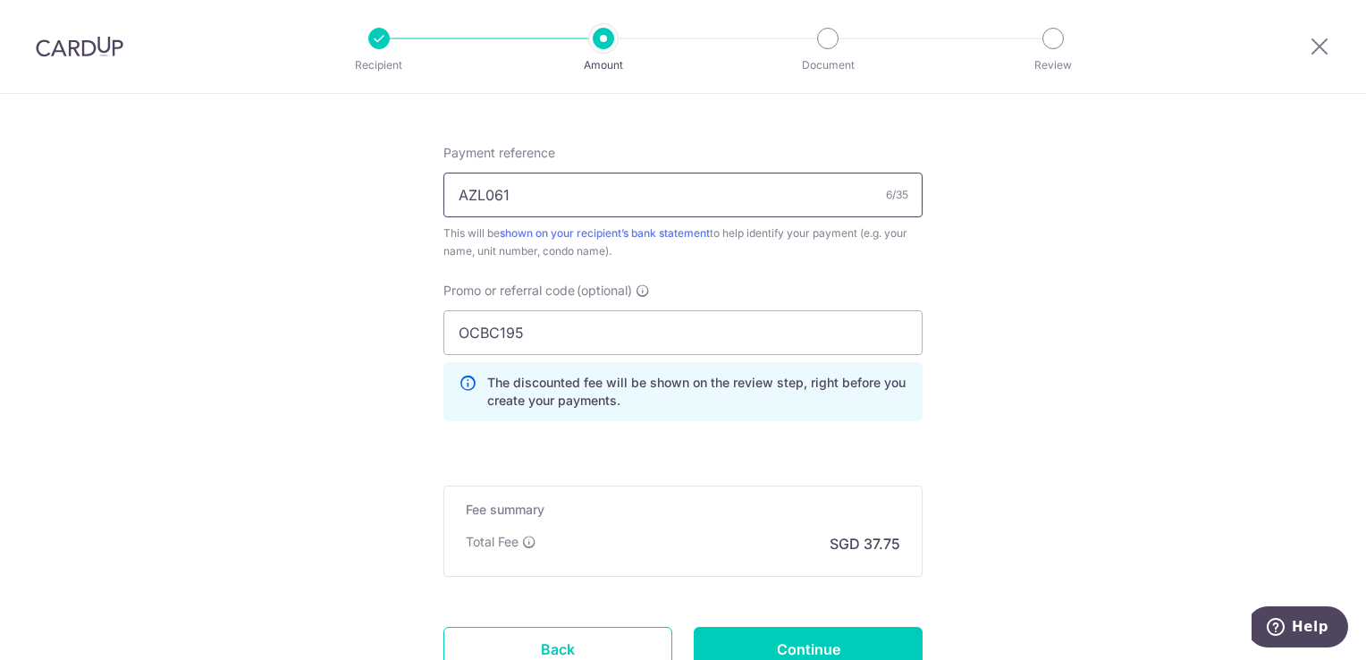
scroll to position [1065, 0]
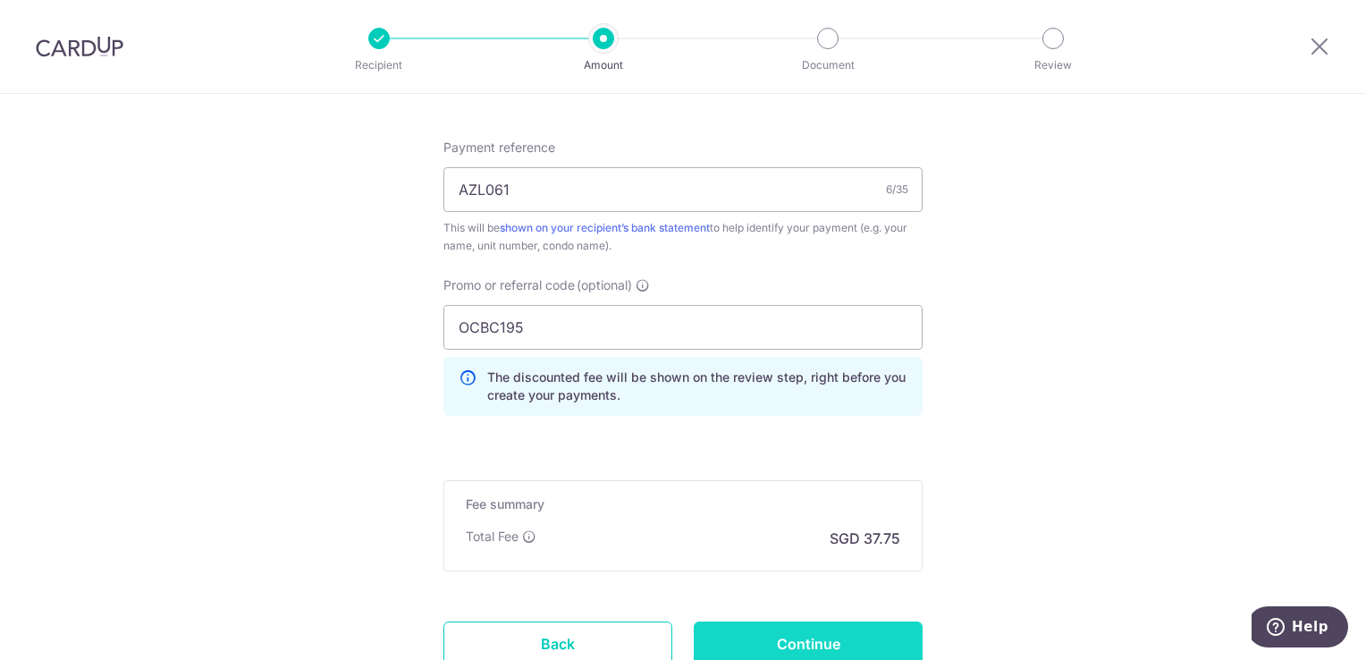
click at [835, 646] on input "Continue" at bounding box center [808, 643] width 229 height 45
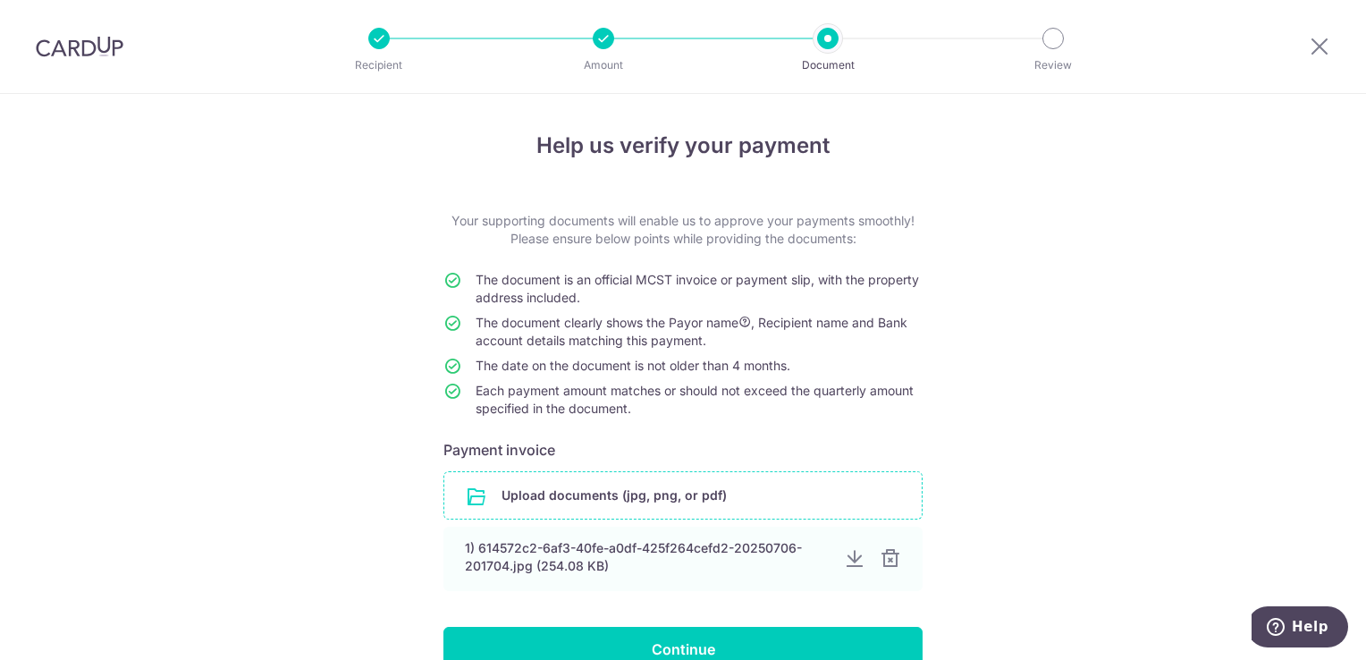
click at [888, 499] on input "file" at bounding box center [682, 495] width 477 height 46
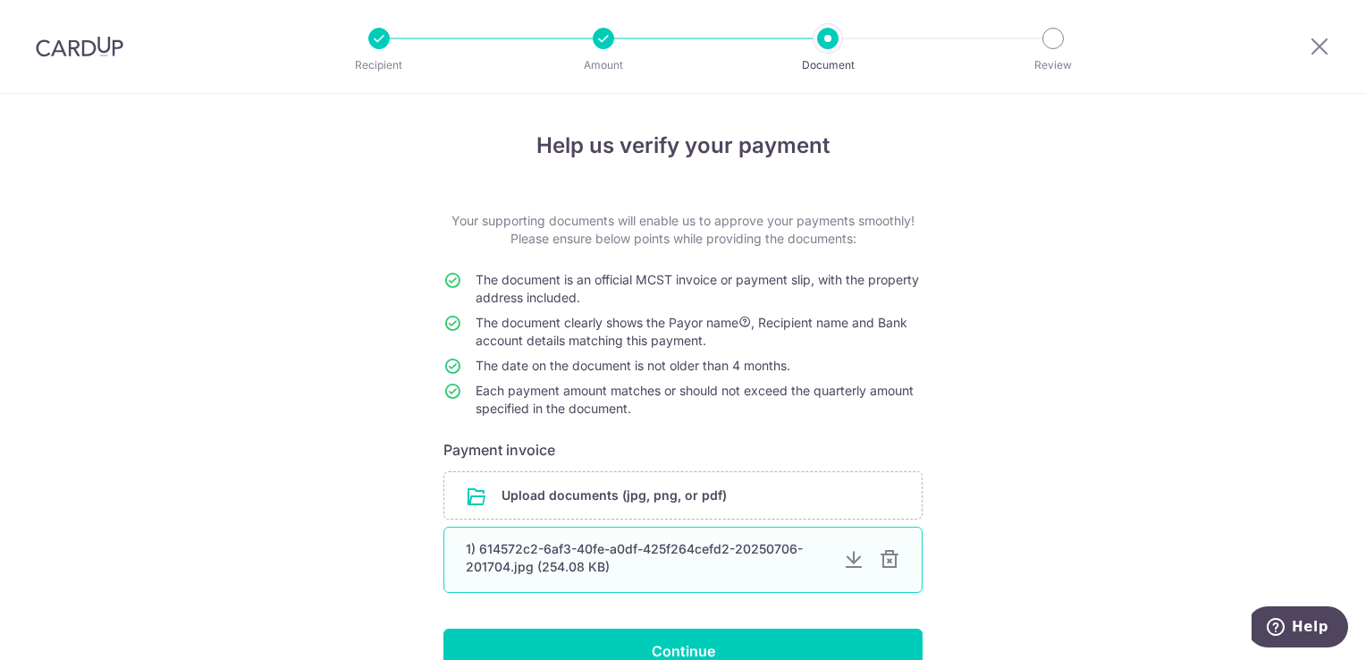
click at [886, 560] on div at bounding box center [889, 559] width 21 height 21
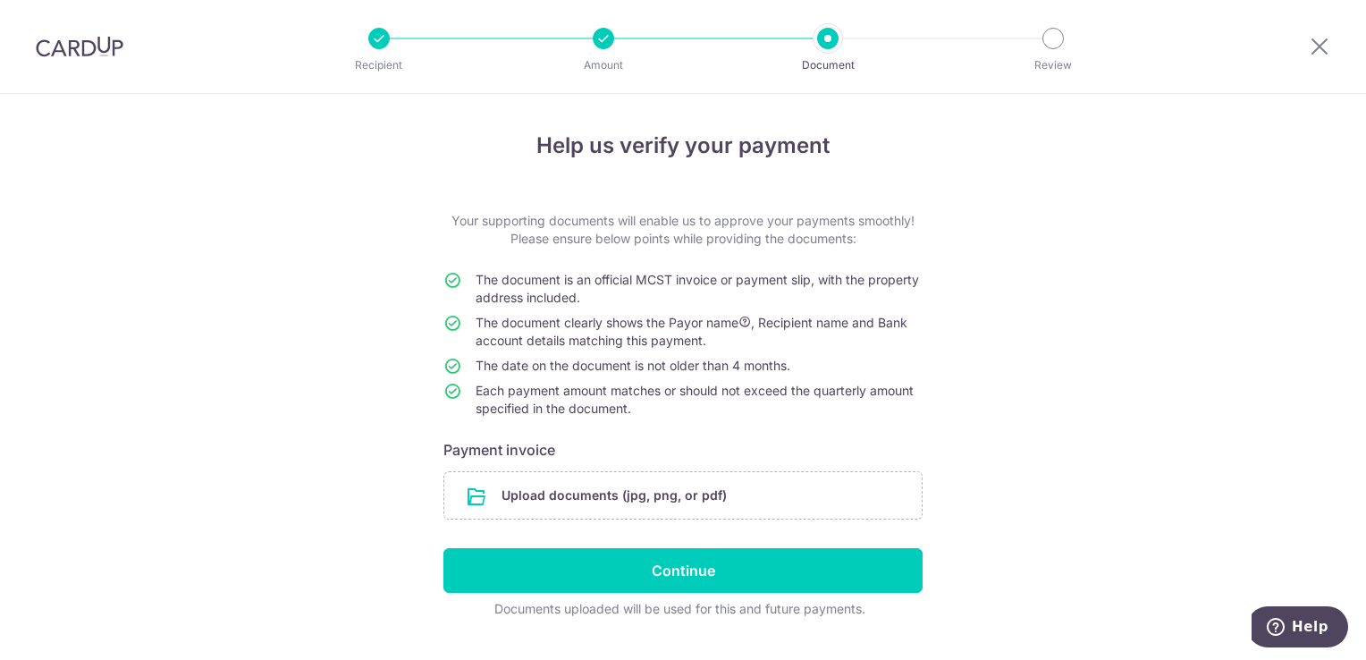
click at [712, 535] on form "Your supporting documents will enable us to approve your payments smoothly! Ple…" at bounding box center [682, 415] width 479 height 406
click at [706, 511] on input "file" at bounding box center [682, 495] width 477 height 46
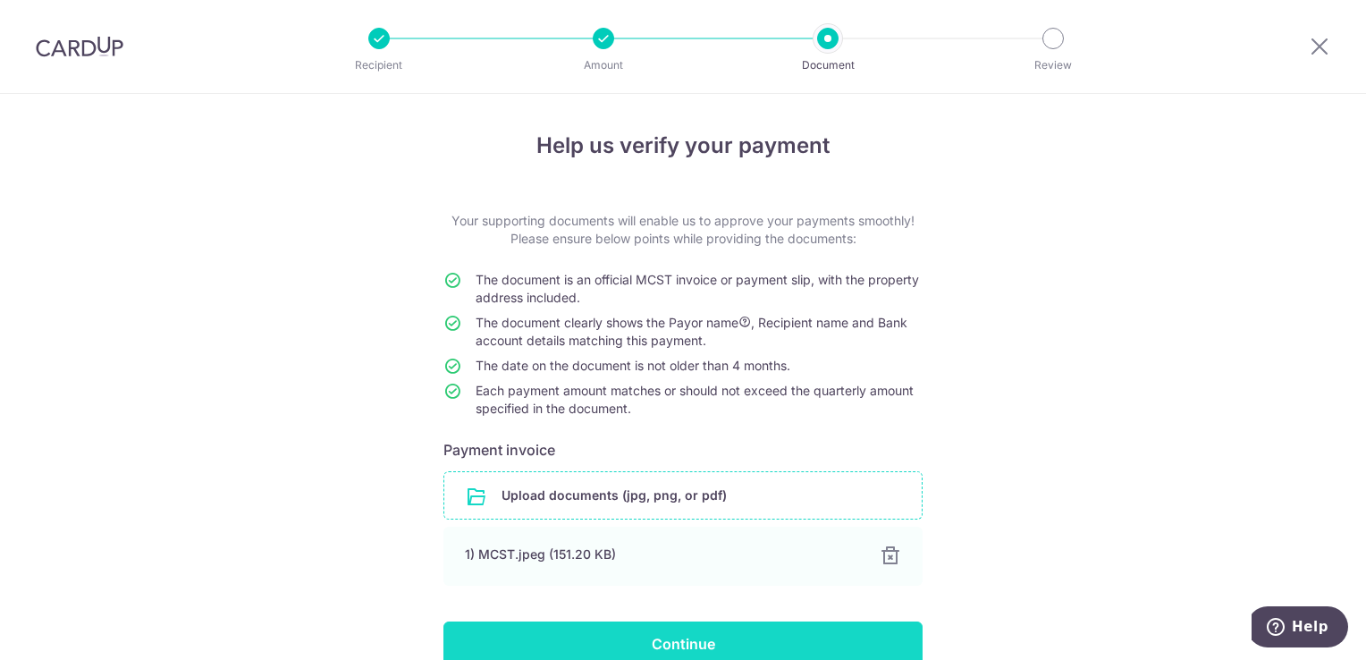
click at [669, 638] on input "Continue" at bounding box center [682, 643] width 479 height 45
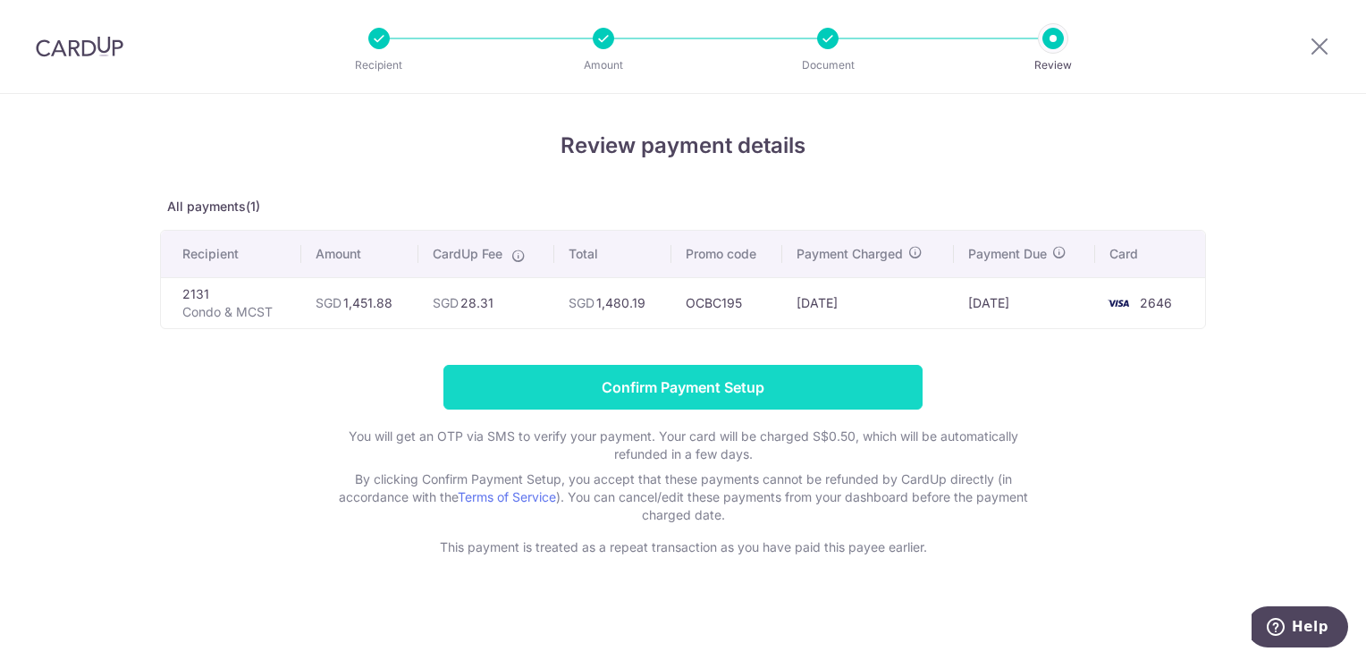
click at [597, 398] on input "Confirm Payment Setup" at bounding box center [682, 387] width 479 height 45
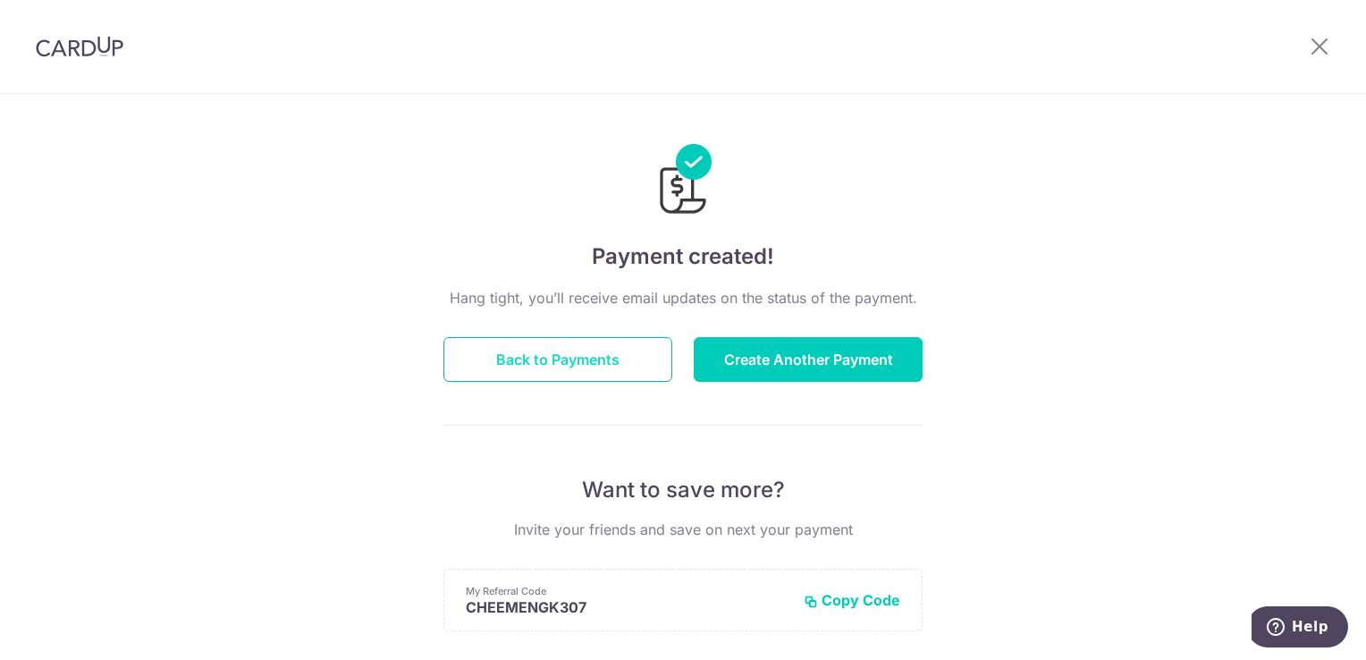
click at [504, 356] on button "Back to Payments" at bounding box center [557, 359] width 229 height 45
